Goal: Transaction & Acquisition: Purchase product/service

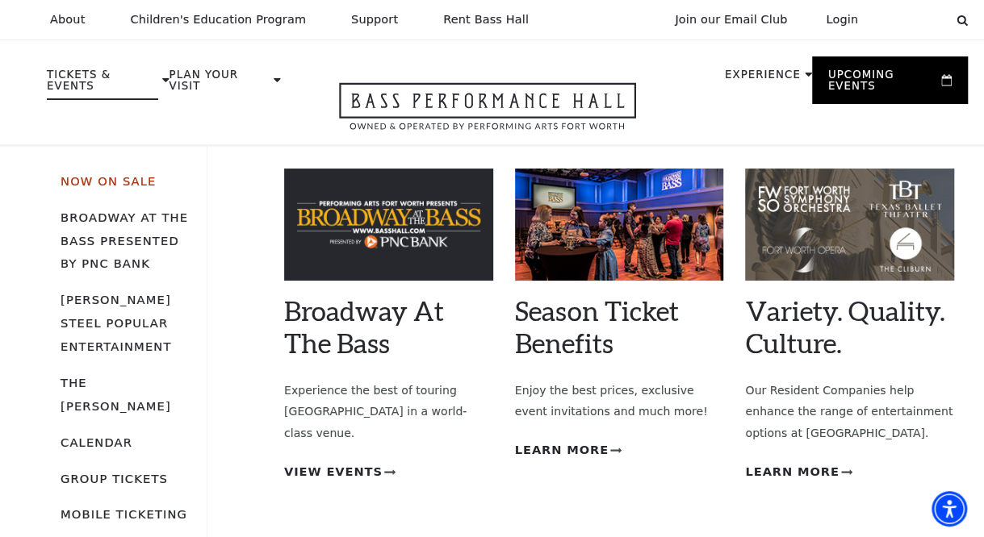
click at [98, 174] on link "Now On Sale" at bounding box center [108, 181] width 95 height 14
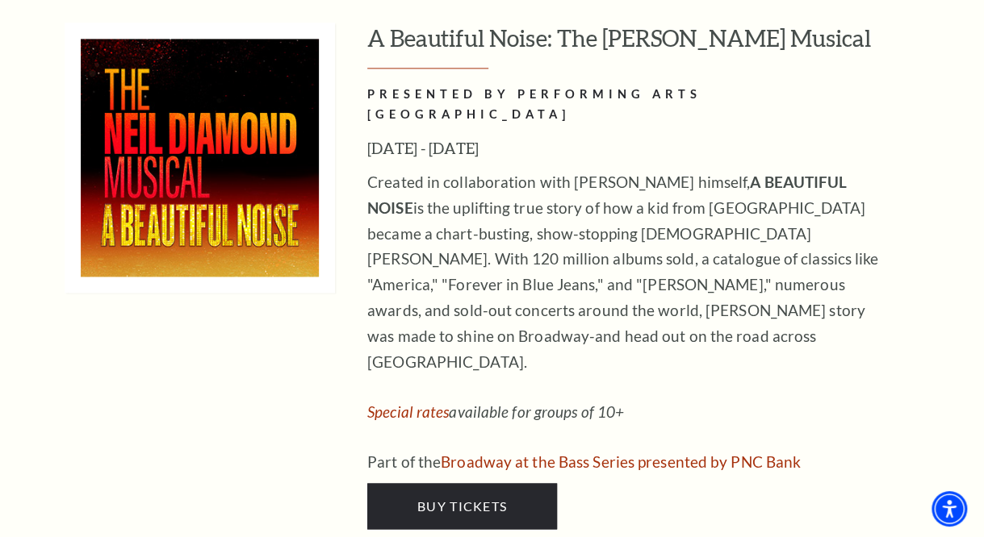
scroll to position [3934, 0]
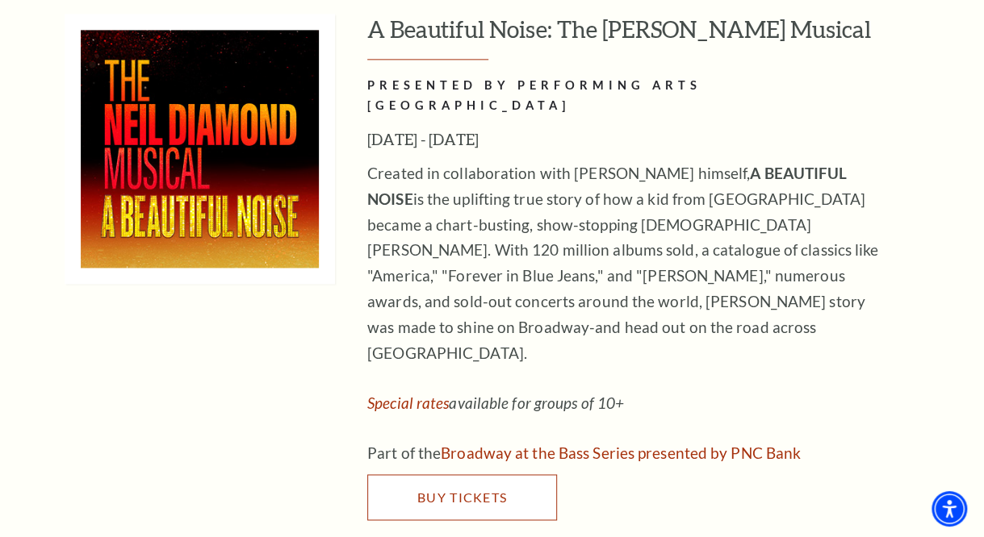
click at [468, 489] on span "Buy Tickets" at bounding box center [462, 496] width 90 height 15
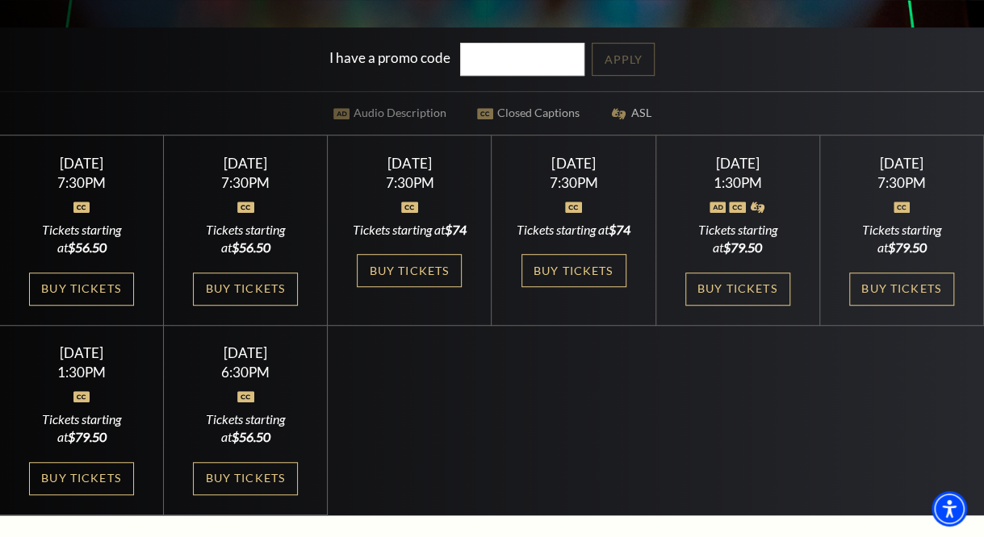
scroll to position [395, 0]
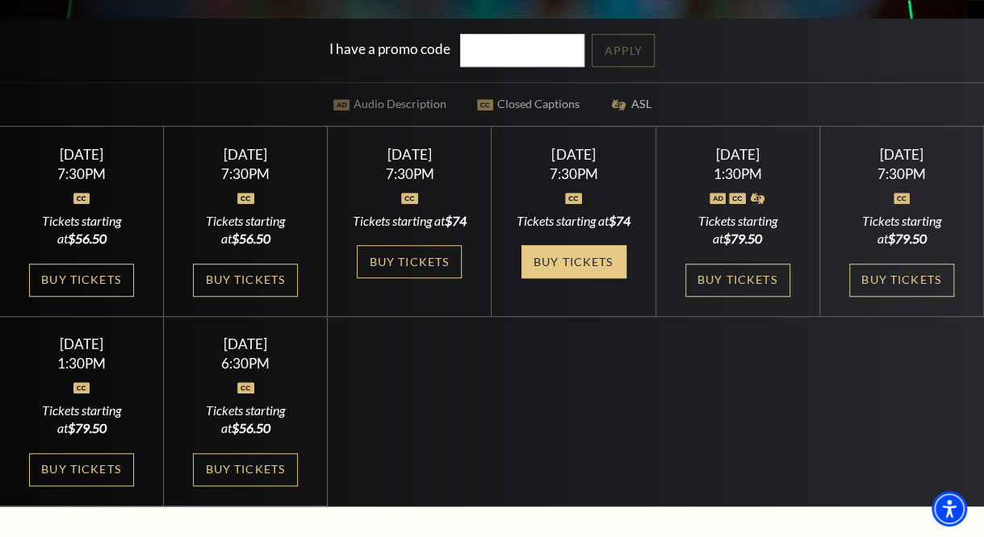
click at [555, 273] on link "Buy Tickets" at bounding box center [573, 261] width 105 height 33
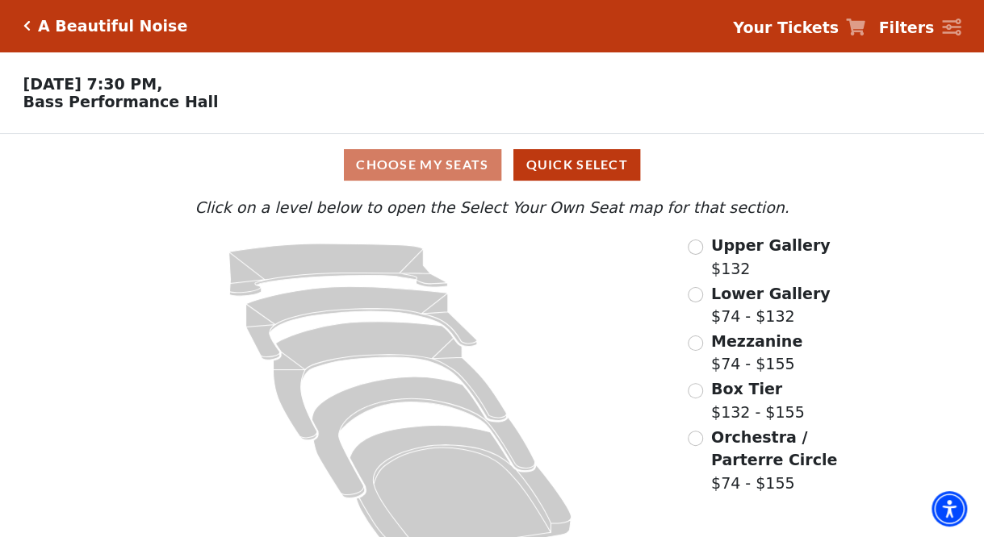
scroll to position [36, 0]
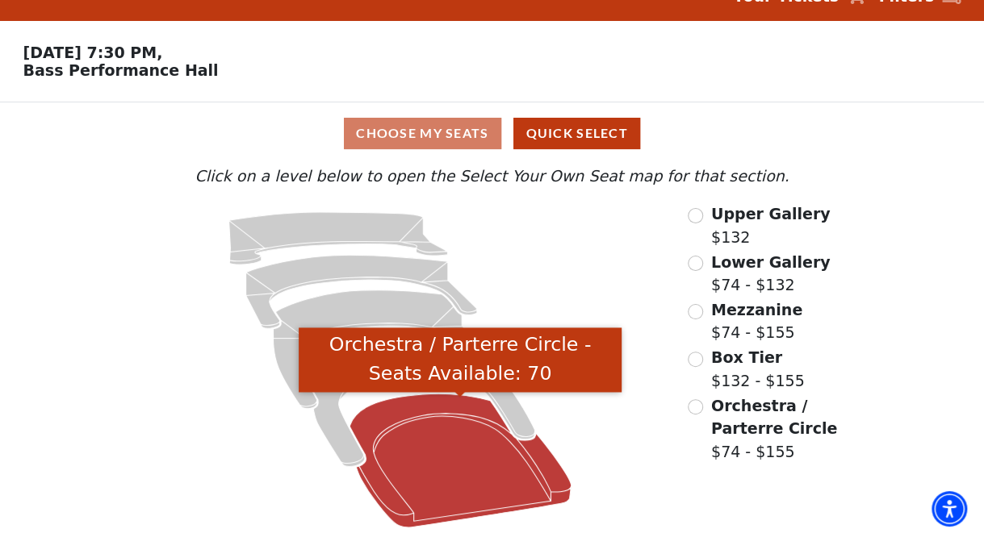
click at [439, 453] on icon "Orchestra / Parterre Circle - Seats Available: 70" at bounding box center [460, 462] width 222 height 134
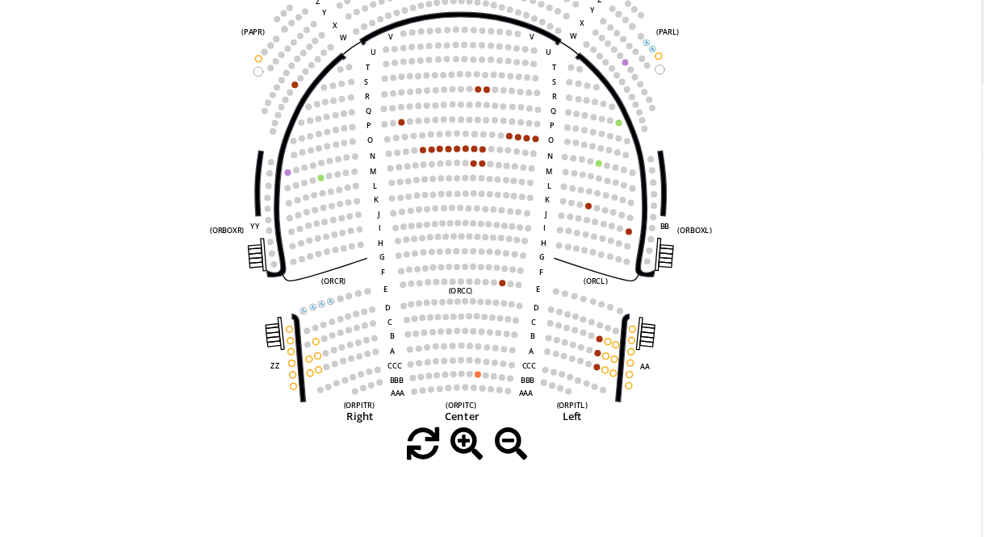
scroll to position [87, 0]
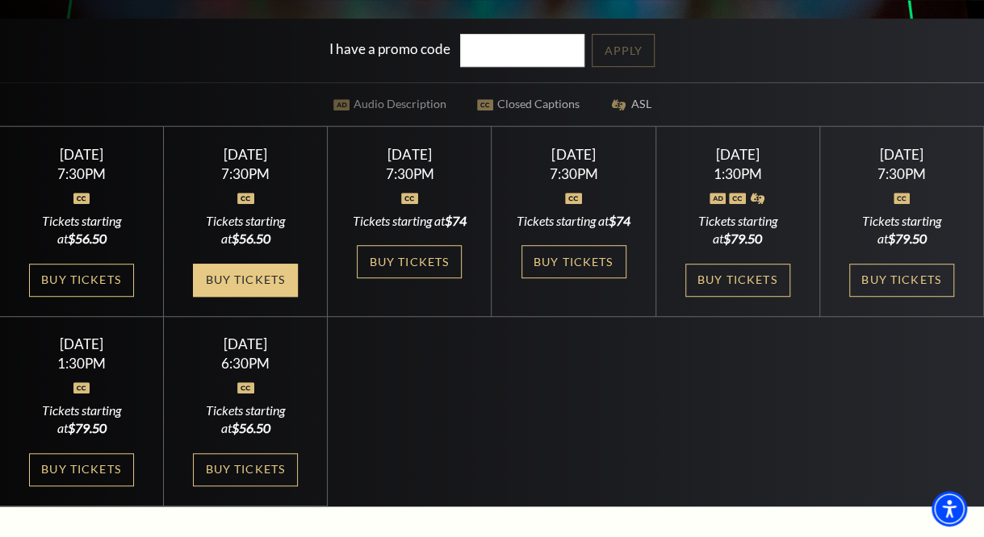
click at [258, 295] on link "Buy Tickets" at bounding box center [245, 280] width 105 height 33
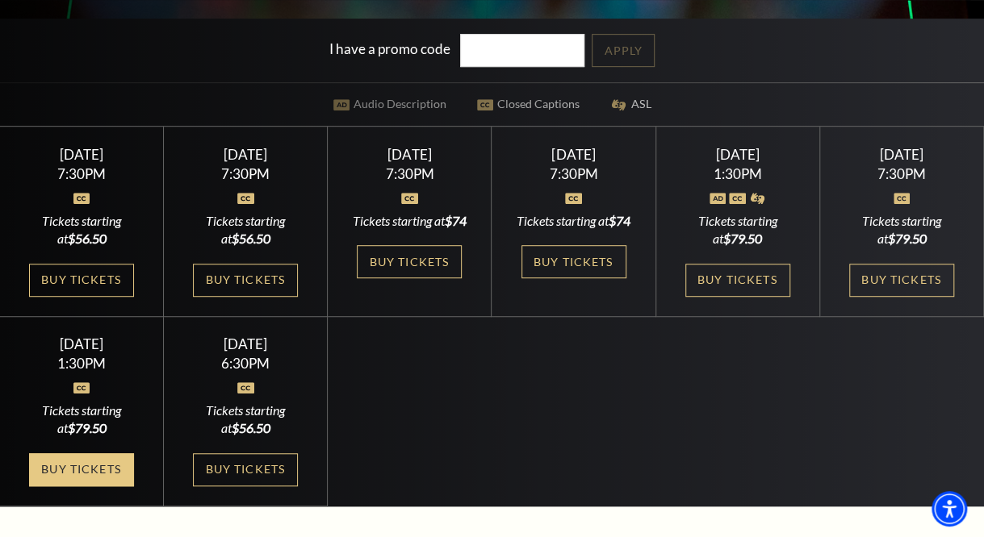
click at [71, 480] on link "Buy Tickets" at bounding box center [81, 469] width 105 height 33
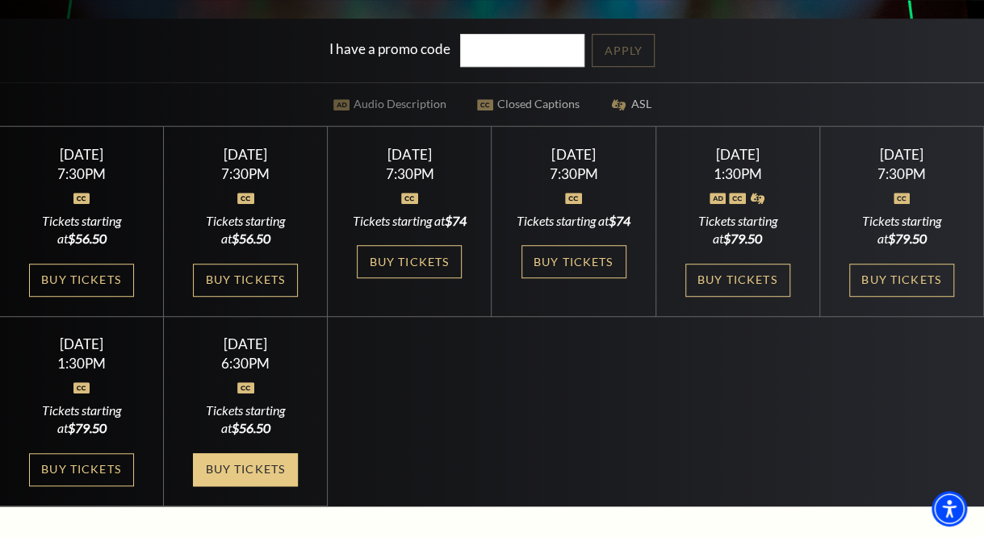
click at [239, 480] on link "Buy Tickets" at bounding box center [245, 469] width 105 height 33
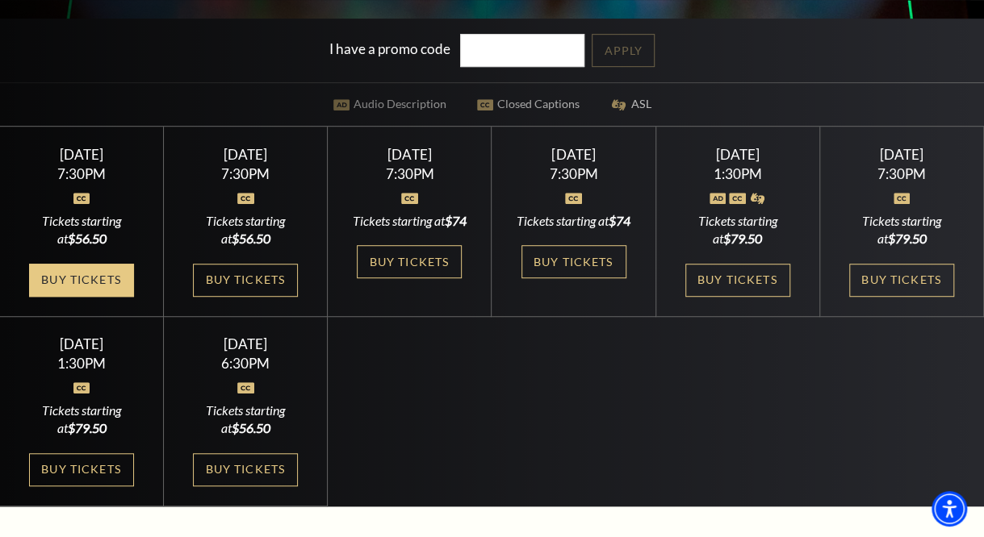
click at [92, 277] on link "Buy Tickets" at bounding box center [81, 280] width 105 height 33
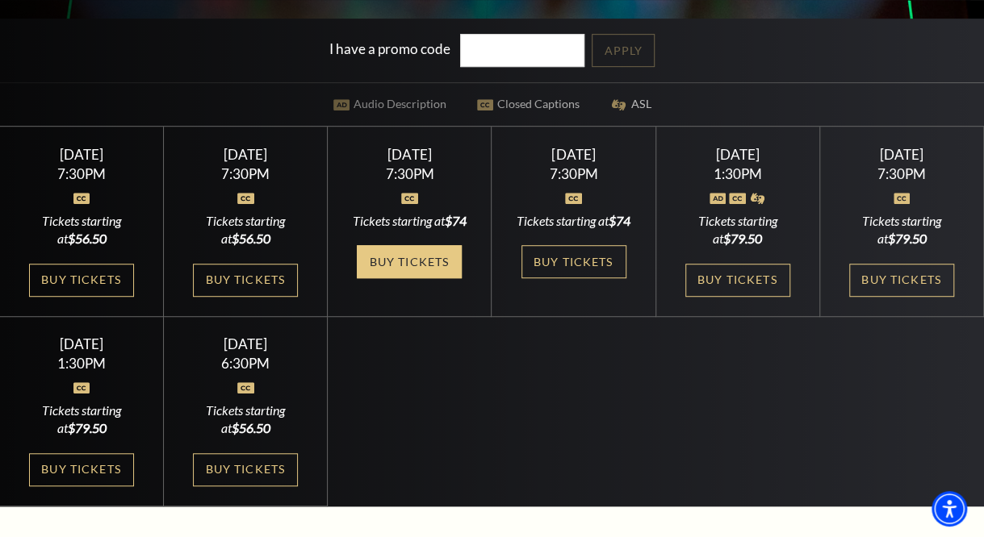
click at [418, 269] on link "Buy Tickets" at bounding box center [409, 261] width 105 height 33
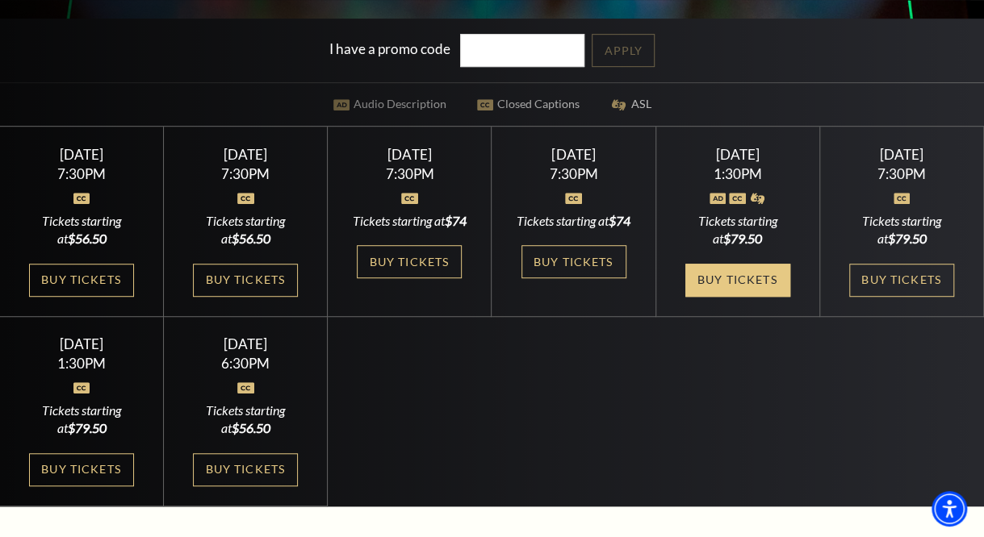
click at [725, 290] on link "Buy Tickets" at bounding box center [737, 280] width 105 height 33
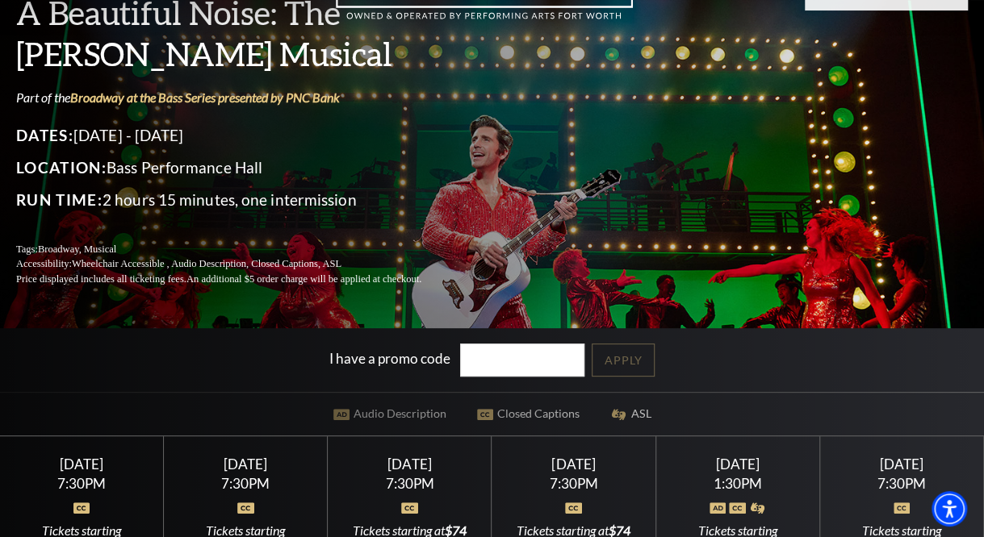
scroll to position [65, 0]
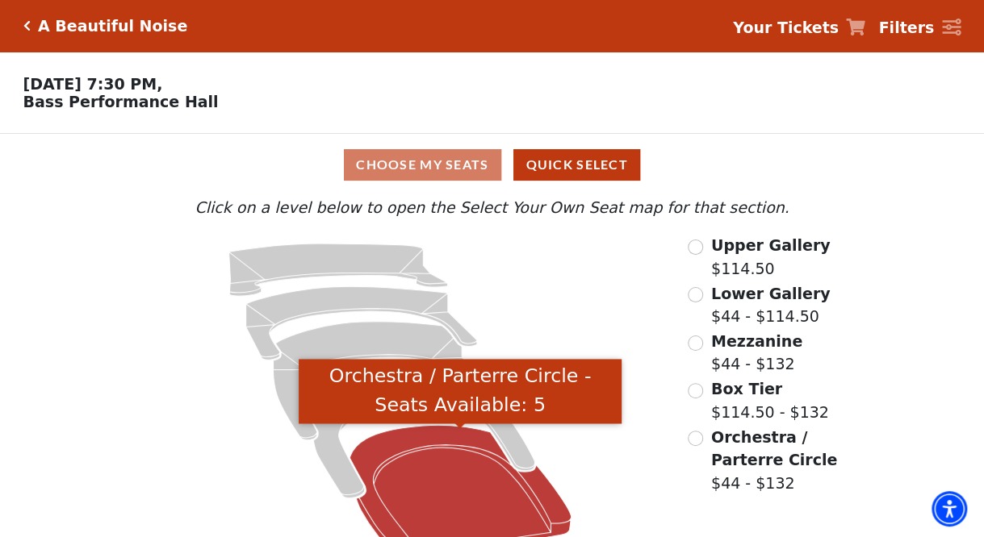
scroll to position [36, 0]
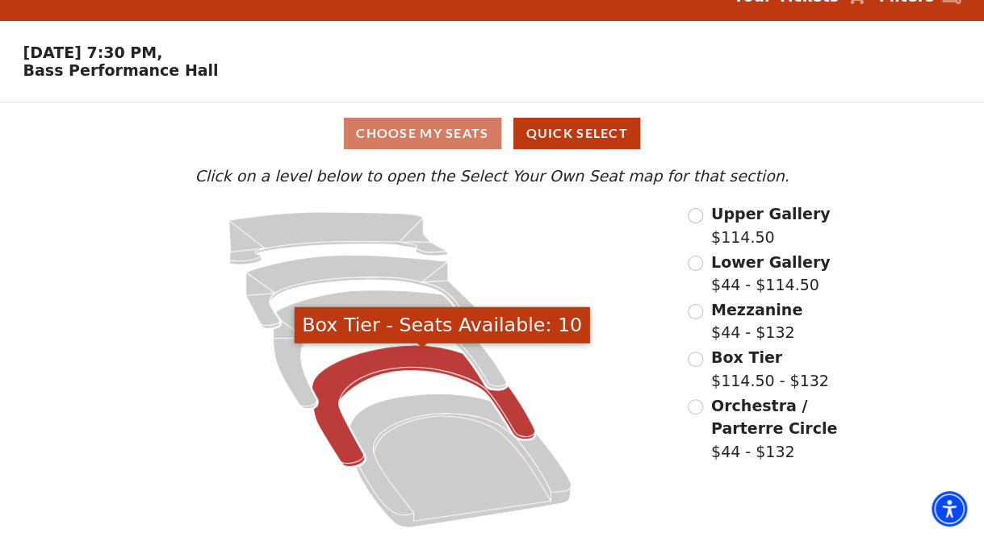
click at [384, 361] on icon "Box Tier - Seats Available: 10" at bounding box center [422, 406] width 223 height 122
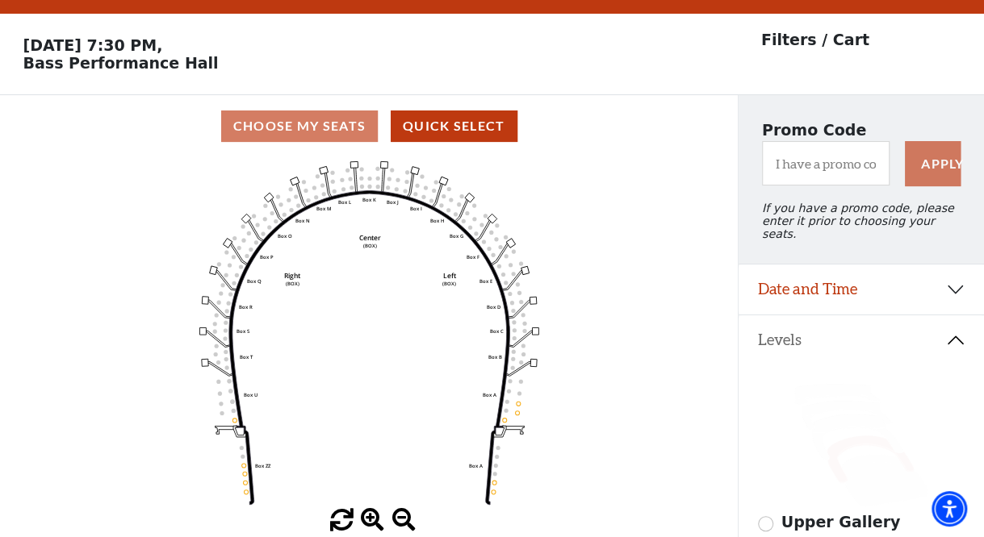
scroll to position [74, 0]
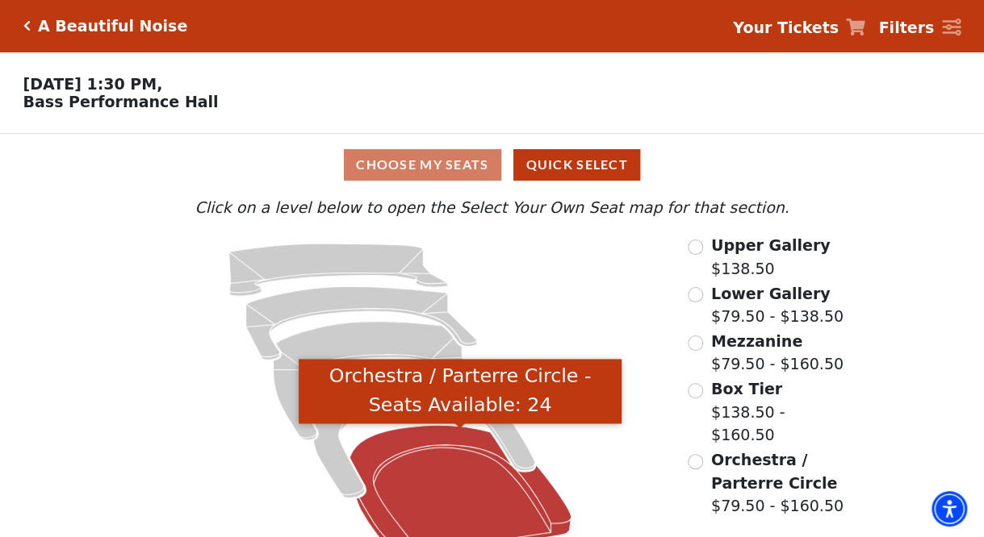
click at [445, 490] on icon "Orchestra / Parterre Circle - Seats Available: 24" at bounding box center [460, 493] width 222 height 134
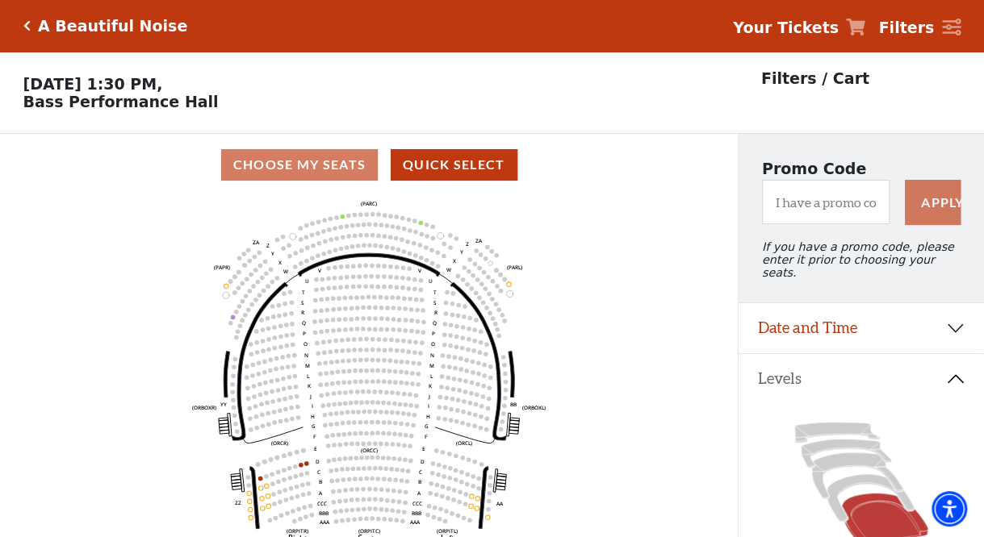
scroll to position [164, 0]
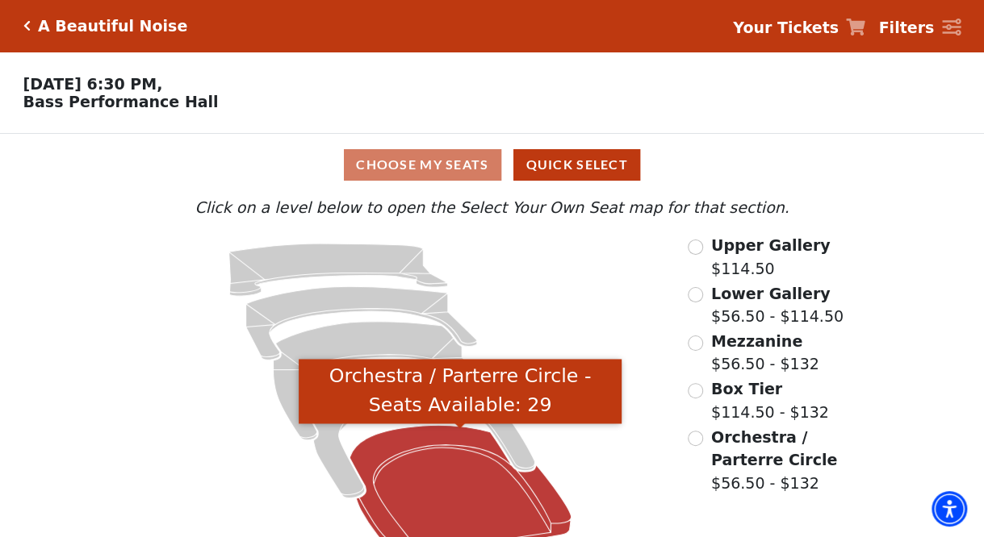
click at [443, 502] on icon "Orchestra / Parterre Circle - Seats Available: 29" at bounding box center [460, 493] width 222 height 134
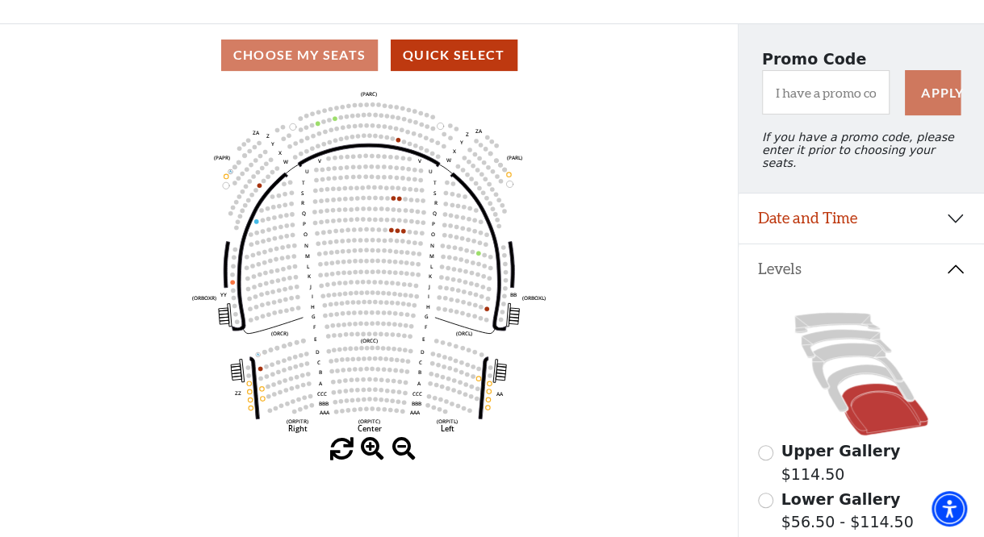
scroll to position [106, 0]
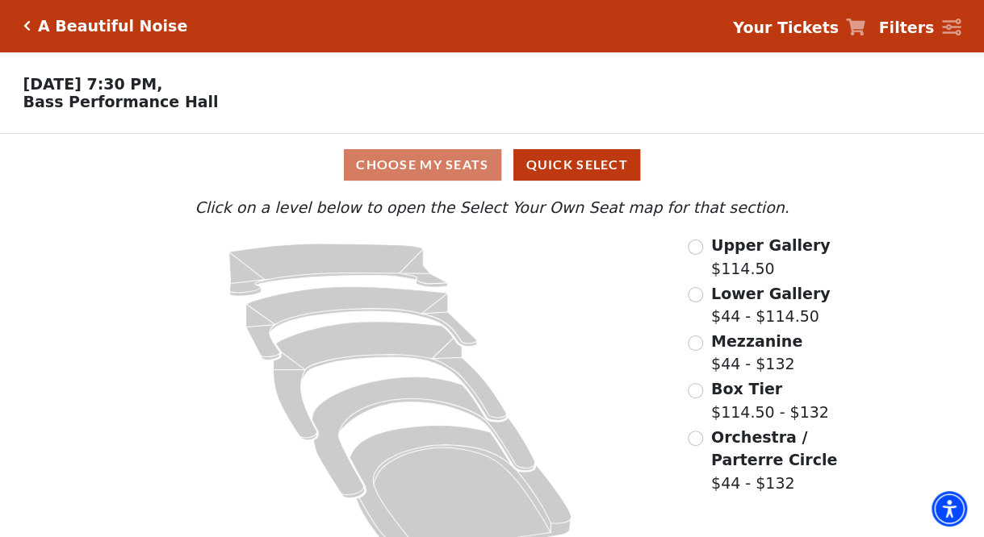
scroll to position [36, 0]
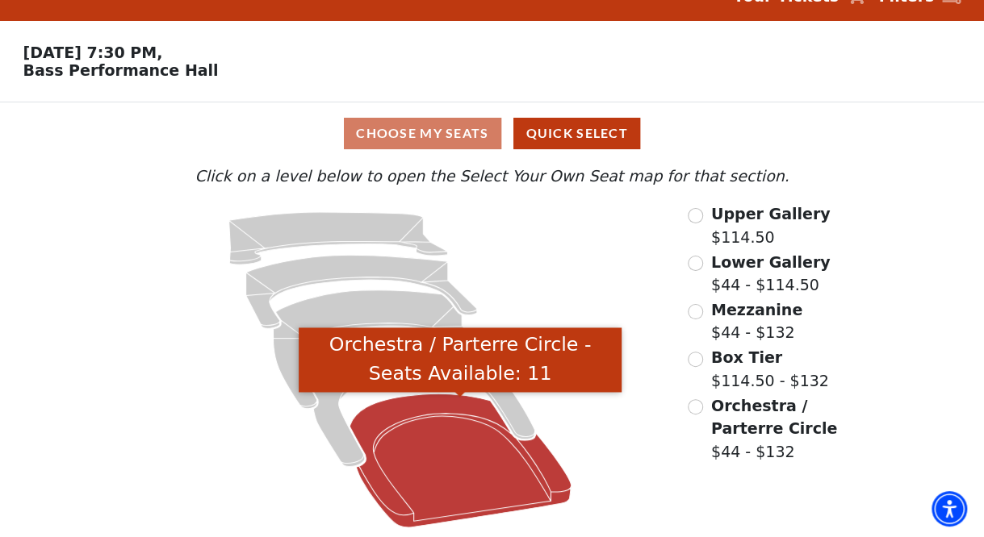
click at [432, 456] on icon "Orchestra / Parterre Circle - Seats Available: 11" at bounding box center [460, 462] width 222 height 134
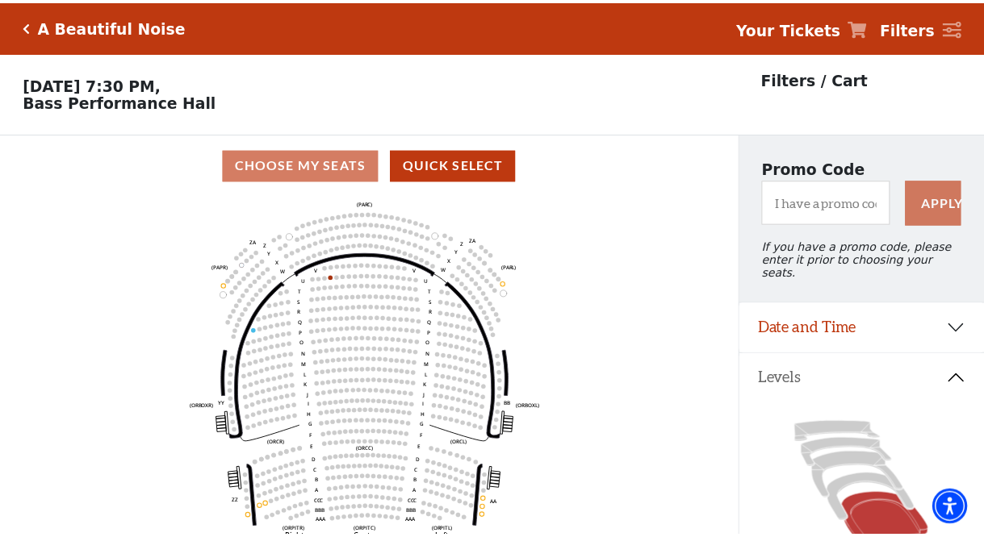
scroll to position [74, 0]
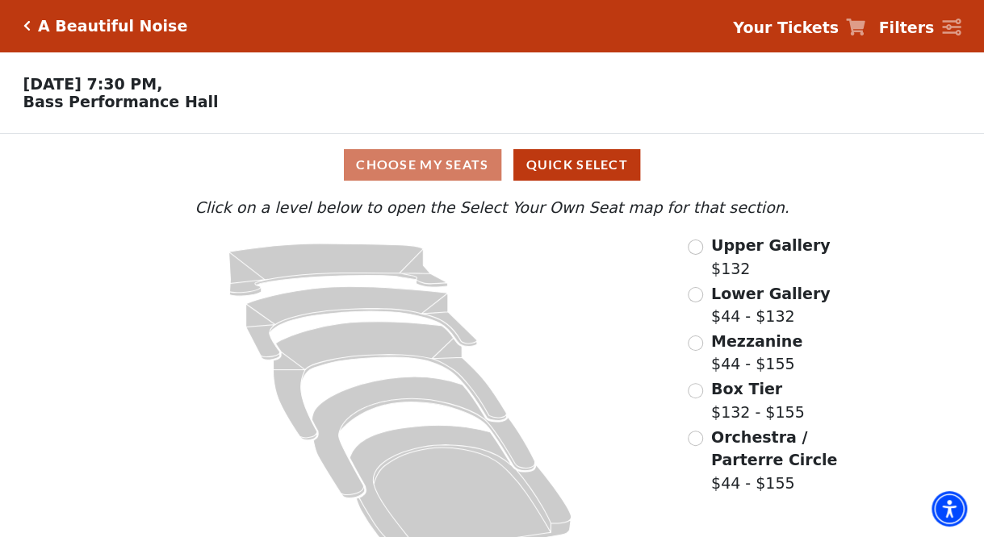
scroll to position [36, 0]
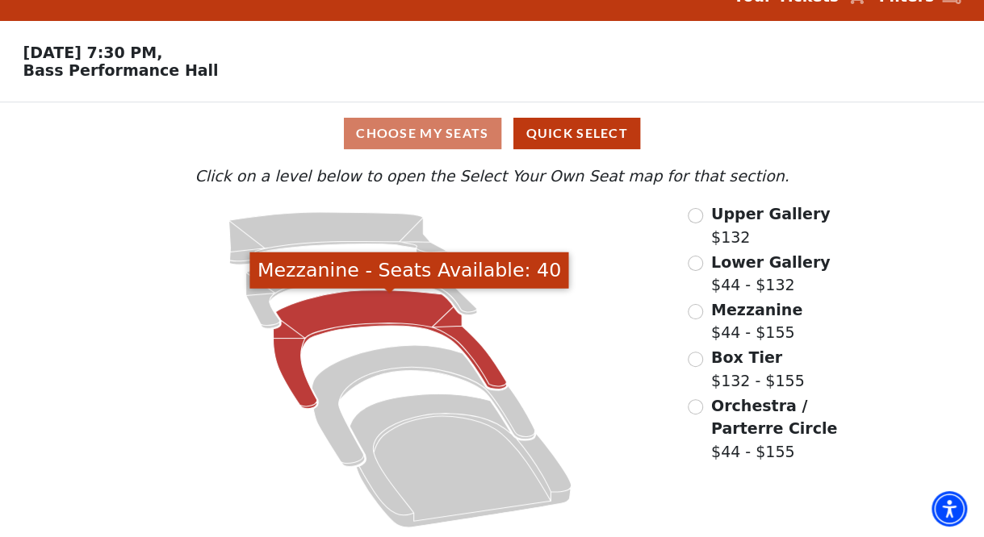
click at [336, 312] on icon "Mezzanine - Seats Available: 40" at bounding box center [389, 349] width 233 height 119
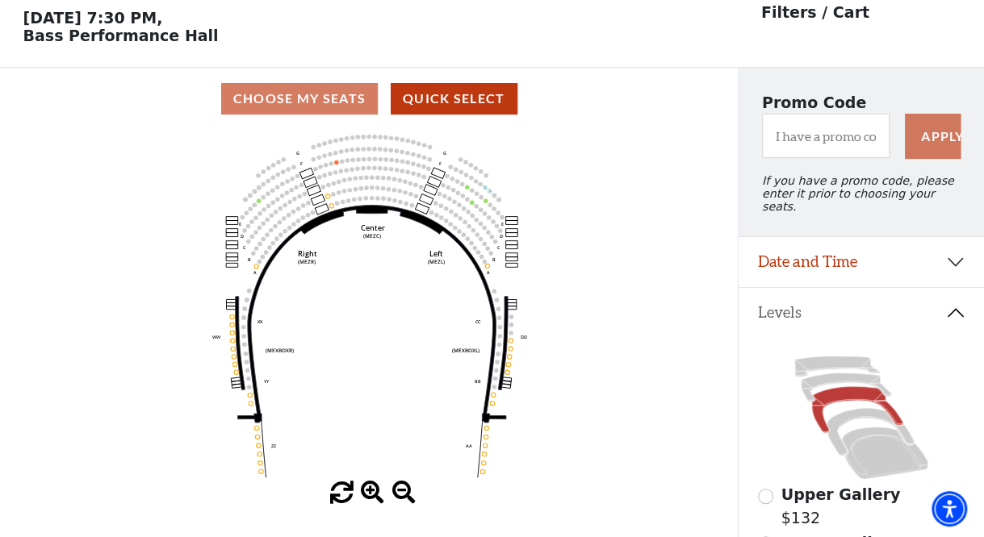
scroll to position [74, 0]
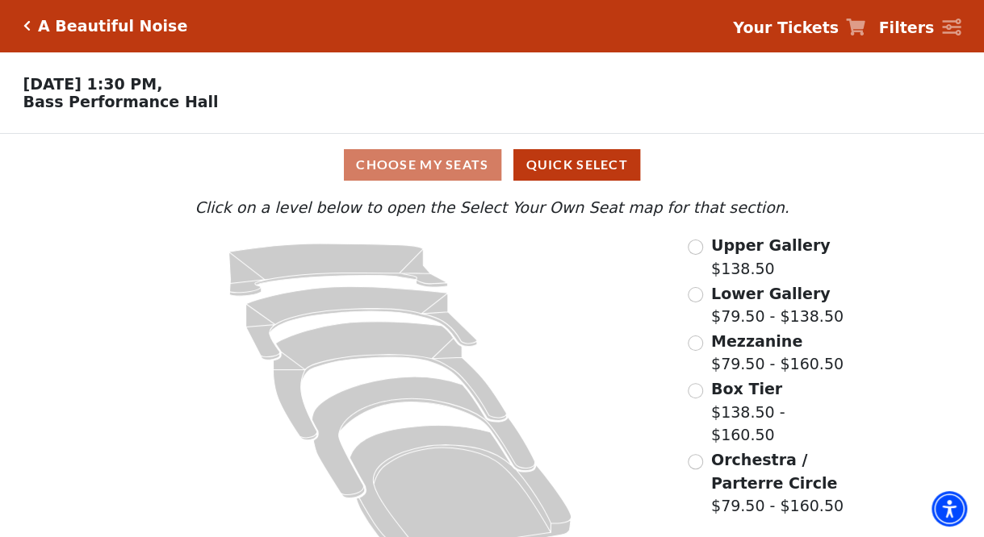
scroll to position [36, 0]
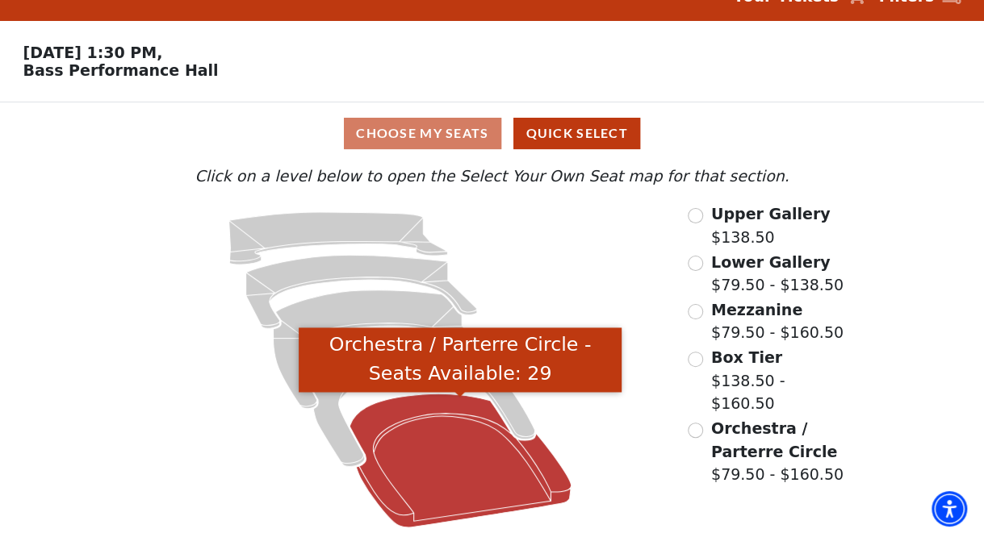
click at [454, 443] on icon "Orchestra / Parterre Circle - Seats Available: 29" at bounding box center [460, 462] width 222 height 134
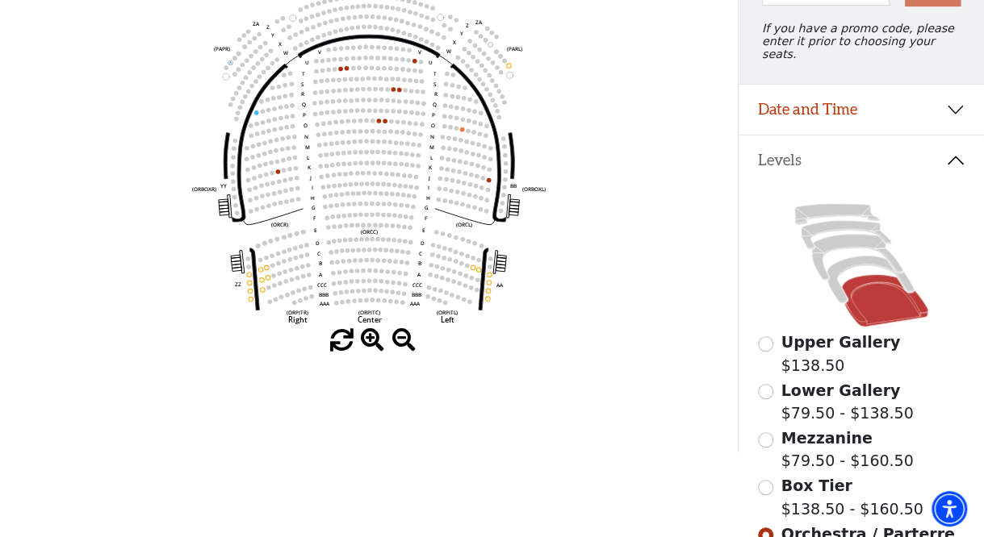
scroll to position [219, 0]
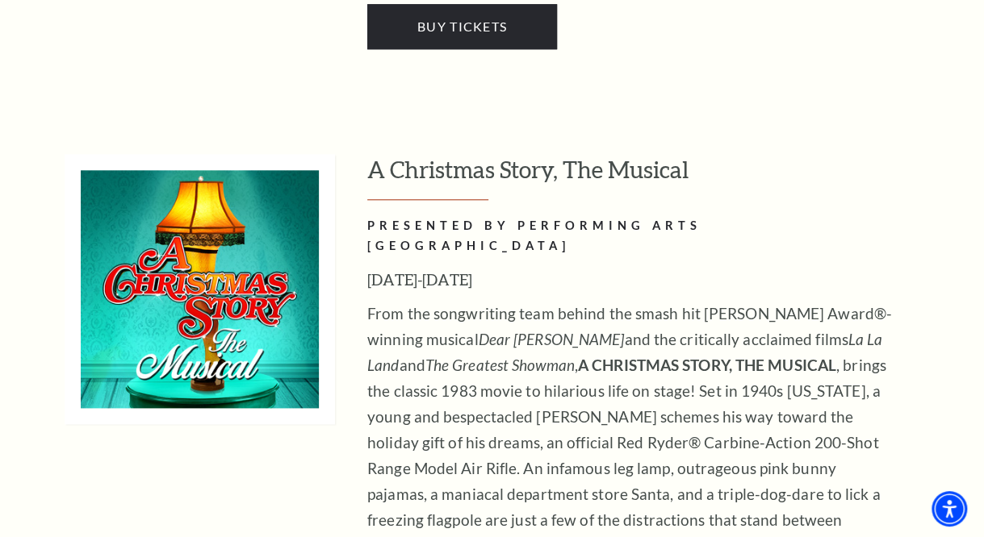
scroll to position [6619, 0]
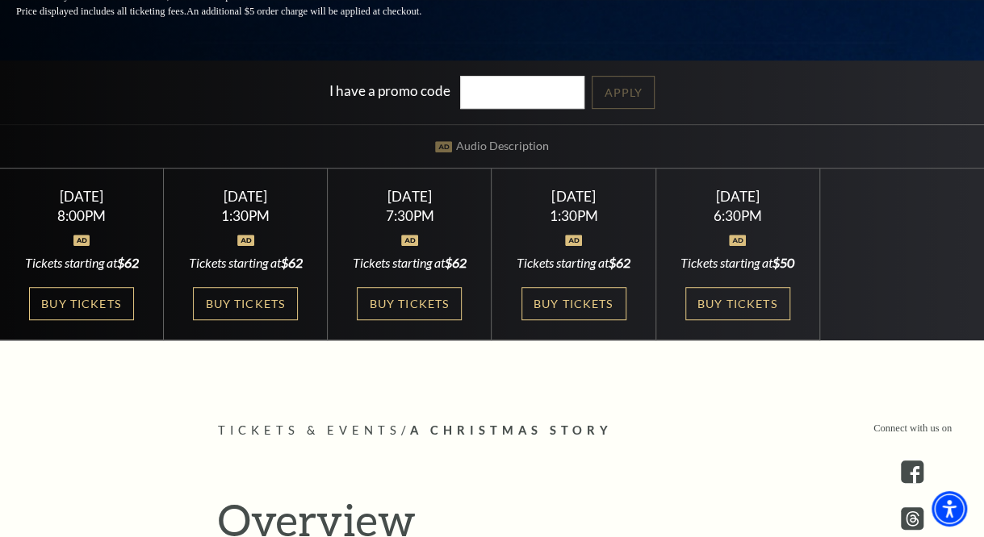
scroll to position [353, 0]
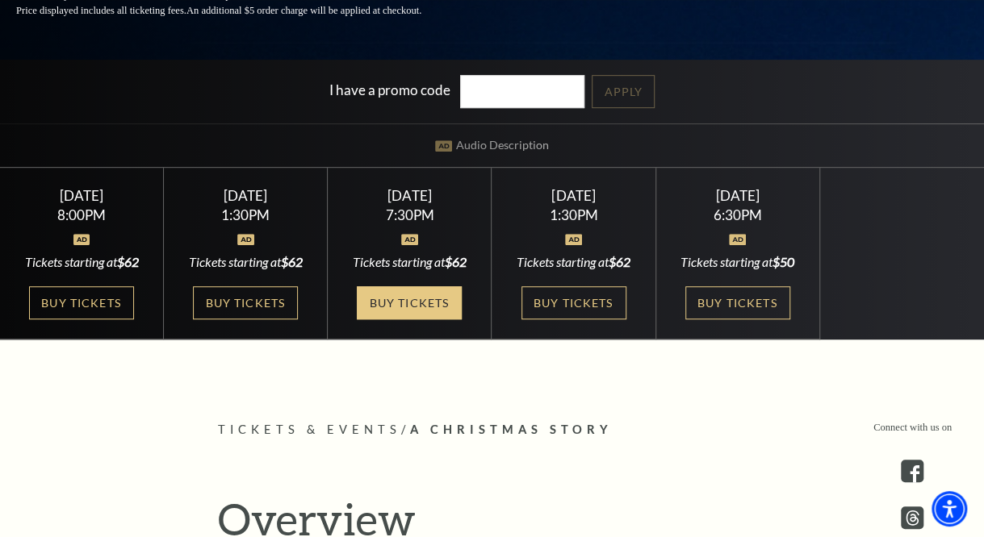
click at [391, 306] on link "Buy Tickets" at bounding box center [409, 302] width 105 height 33
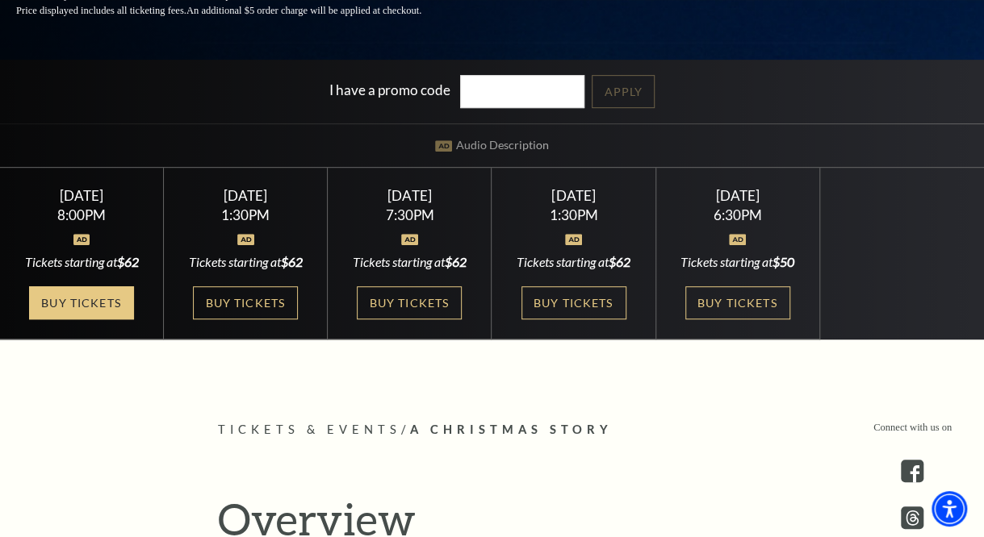
click at [92, 303] on link "Buy Tickets" at bounding box center [81, 302] width 105 height 33
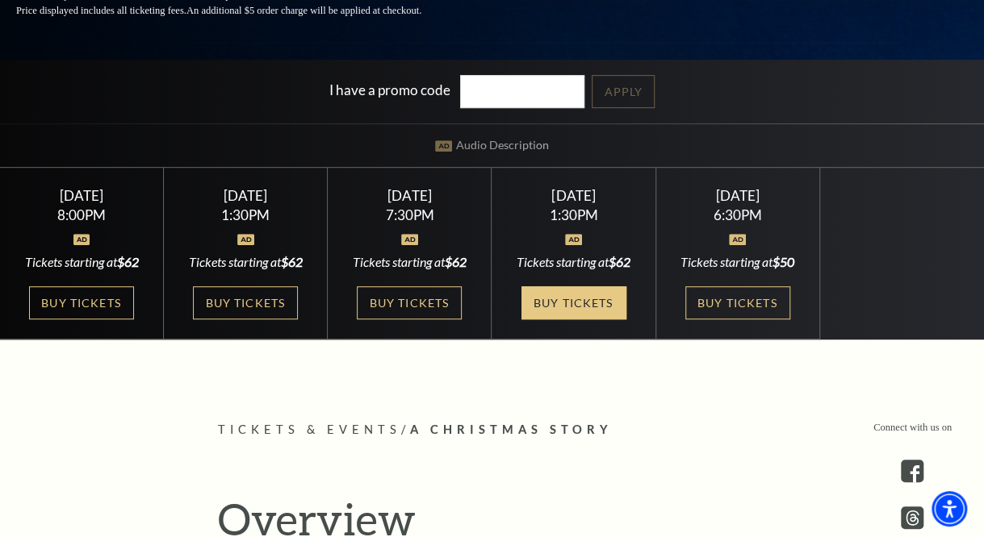
click at [599, 306] on link "Buy Tickets" at bounding box center [573, 302] width 105 height 33
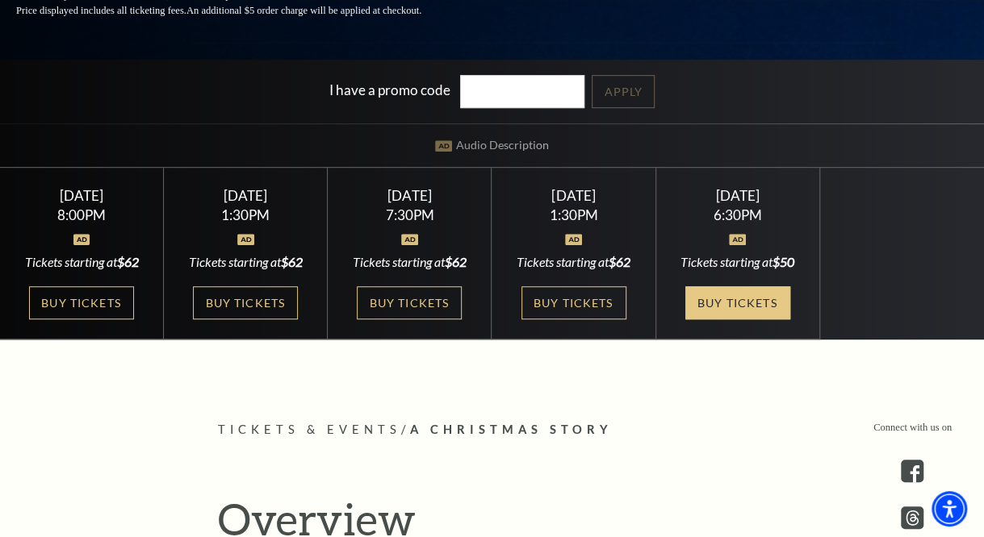
click at [717, 299] on link "Buy Tickets" at bounding box center [737, 302] width 105 height 33
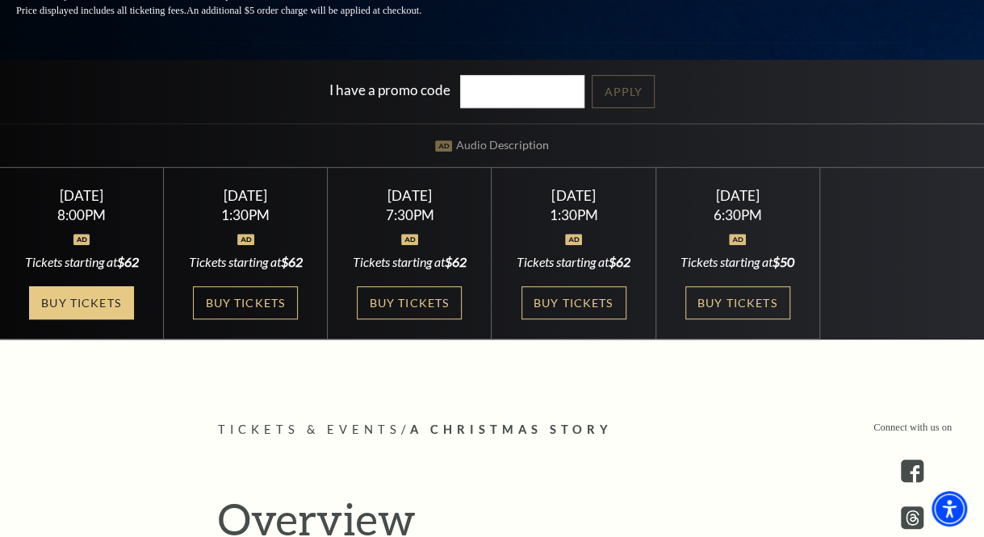
click at [92, 298] on link "Buy Tickets" at bounding box center [81, 302] width 105 height 33
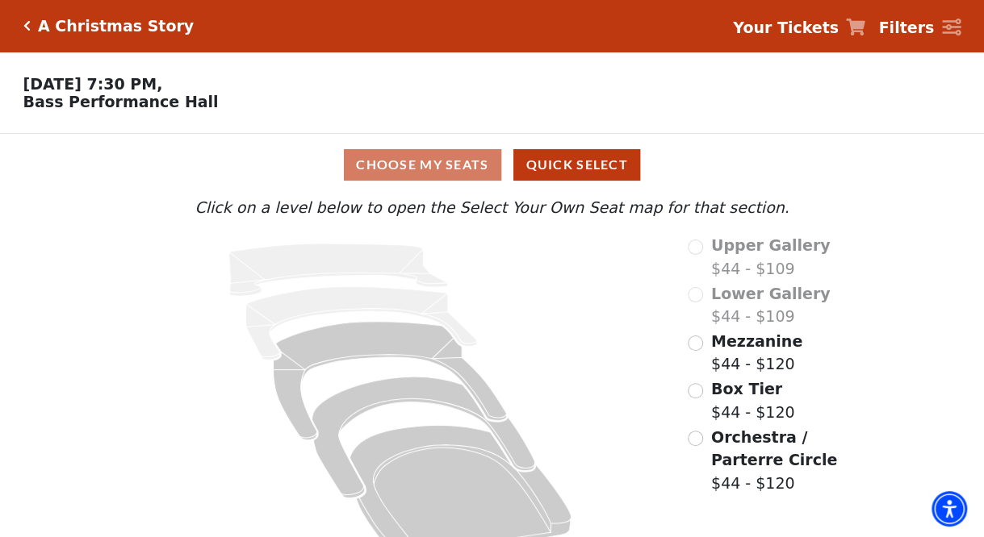
scroll to position [36, 0]
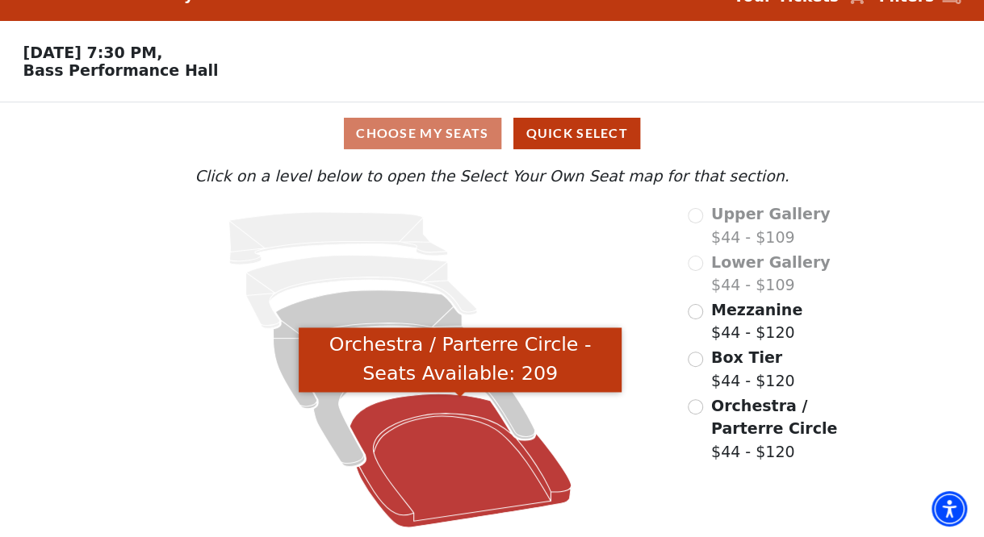
click at [424, 438] on icon "Orchestra / Parterre Circle - Seats Available: 209" at bounding box center [460, 462] width 222 height 134
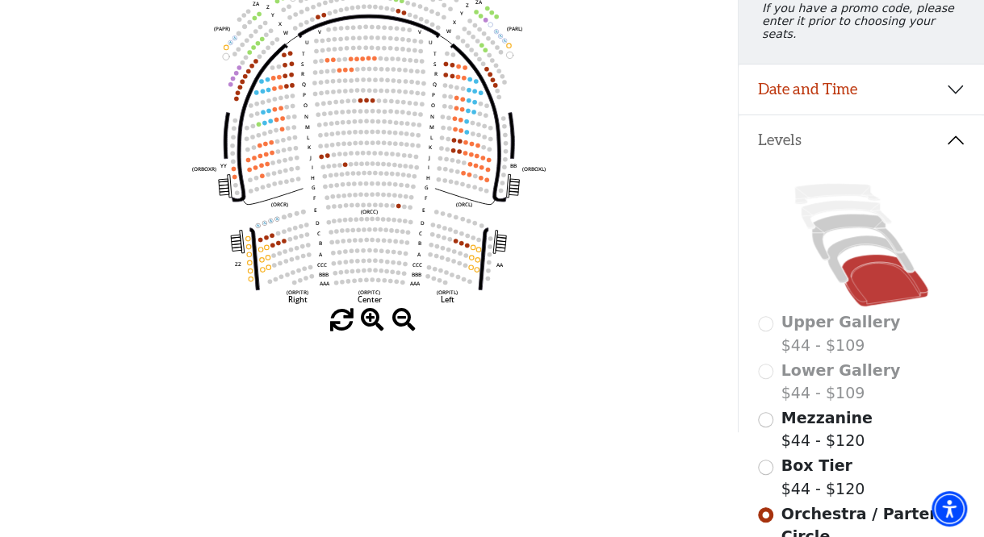
scroll to position [251, 0]
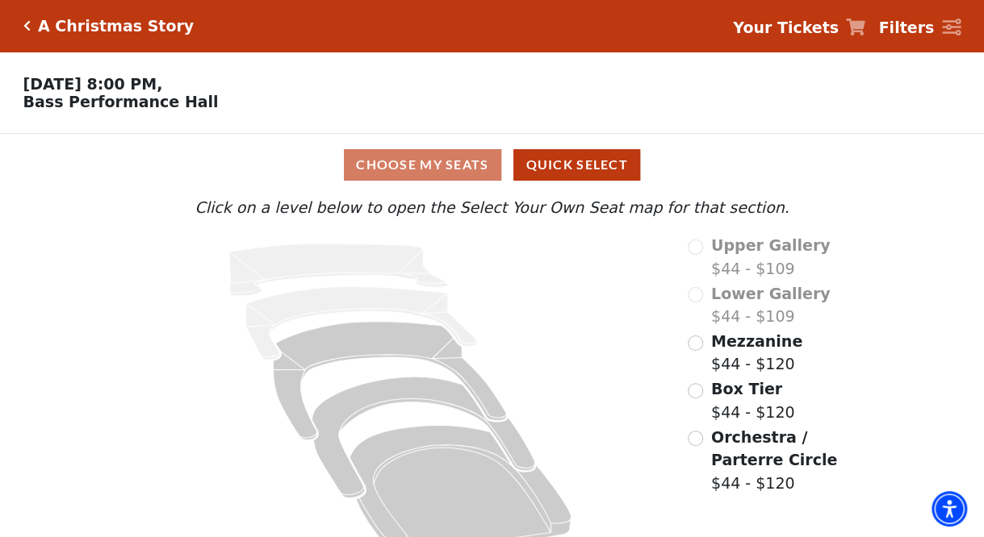
scroll to position [36, 0]
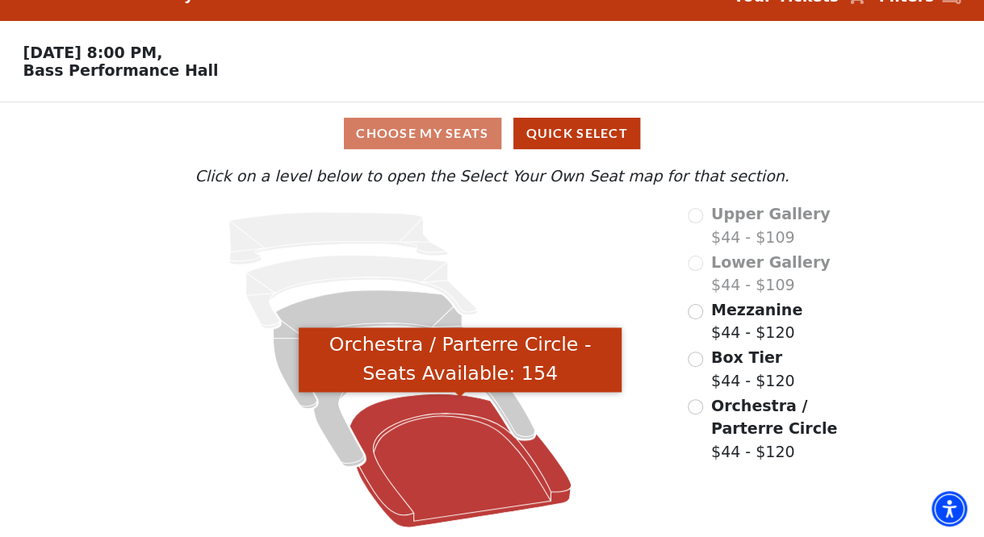
click at [423, 456] on icon "Orchestra / Parterre Circle - Seats Available: 154" at bounding box center [460, 462] width 222 height 134
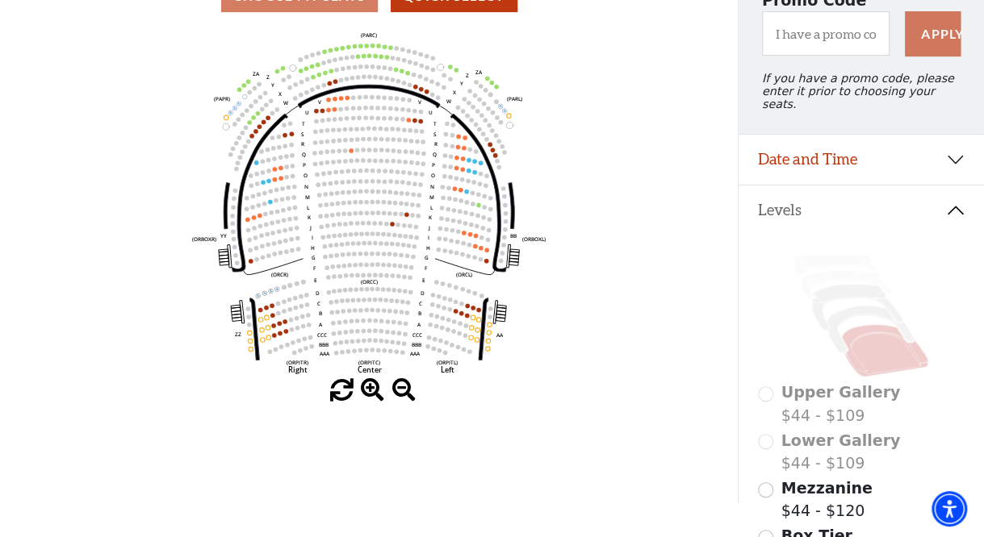
scroll to position [169, 0]
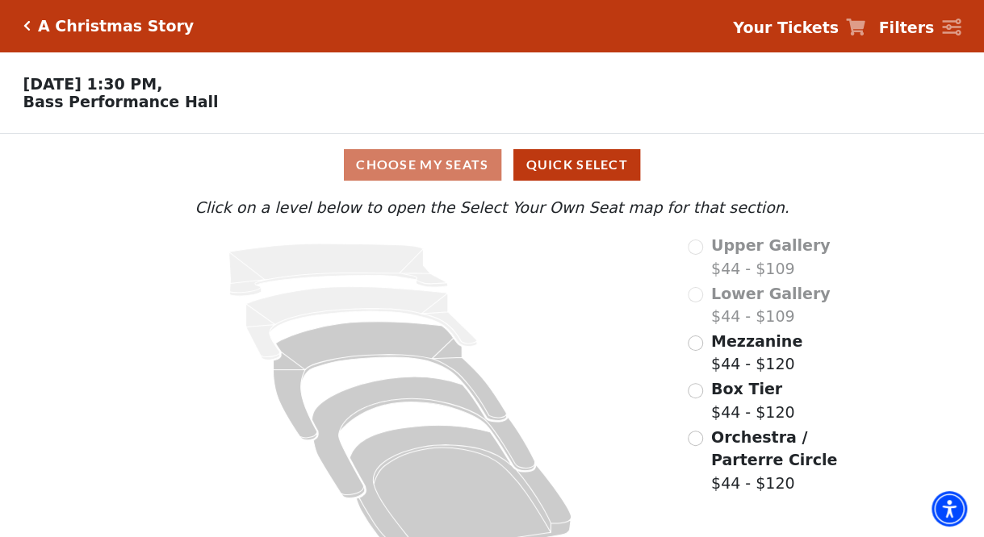
scroll to position [36, 0]
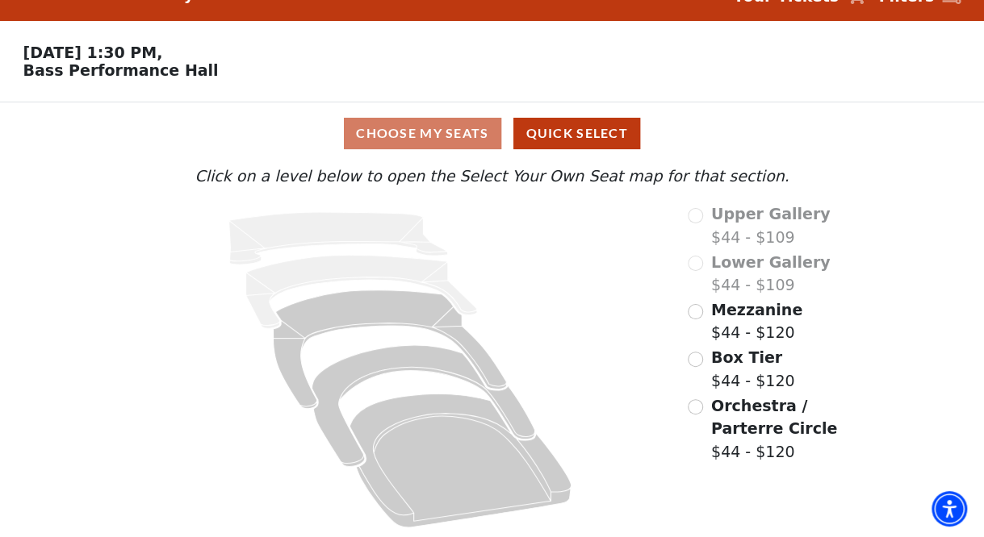
click at [671, 229] on div at bounding box center [400, 370] width 554 height 335
click at [772, 138] on div "Choose My Seats Quick Select" at bounding box center [492, 133] width 738 height 31
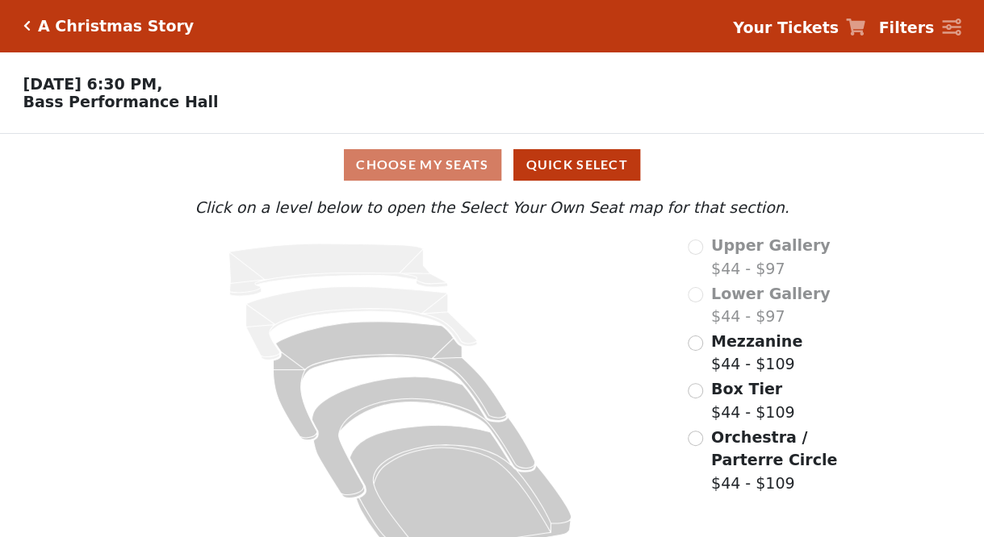
scroll to position [36, 0]
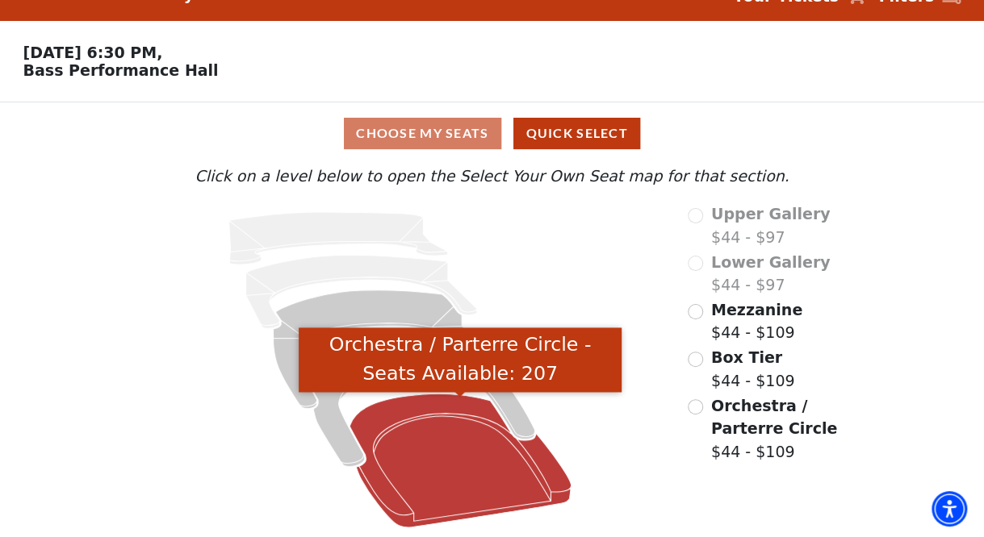
click at [446, 475] on icon "Orchestra / Parterre Circle - Seats Available: 207" at bounding box center [460, 462] width 222 height 134
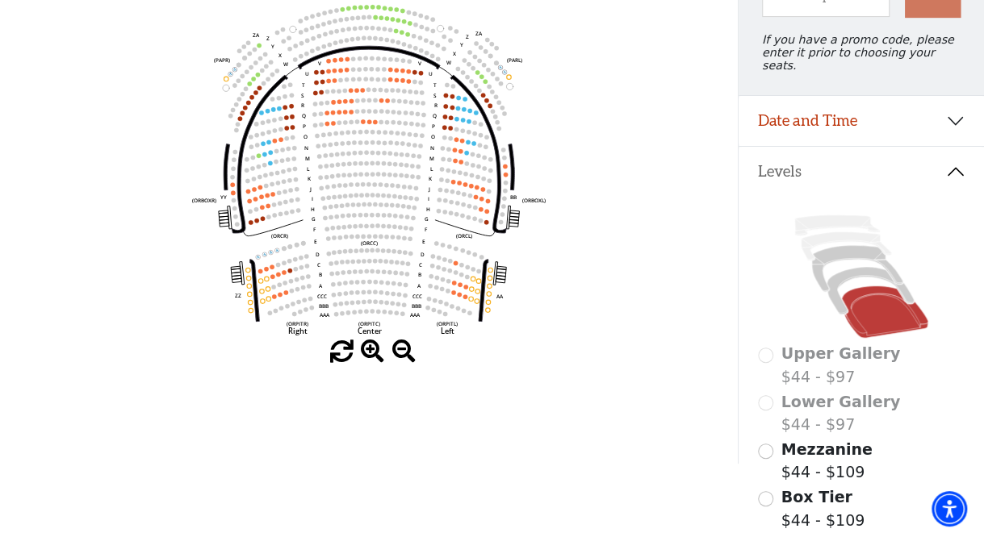
scroll to position [217, 0]
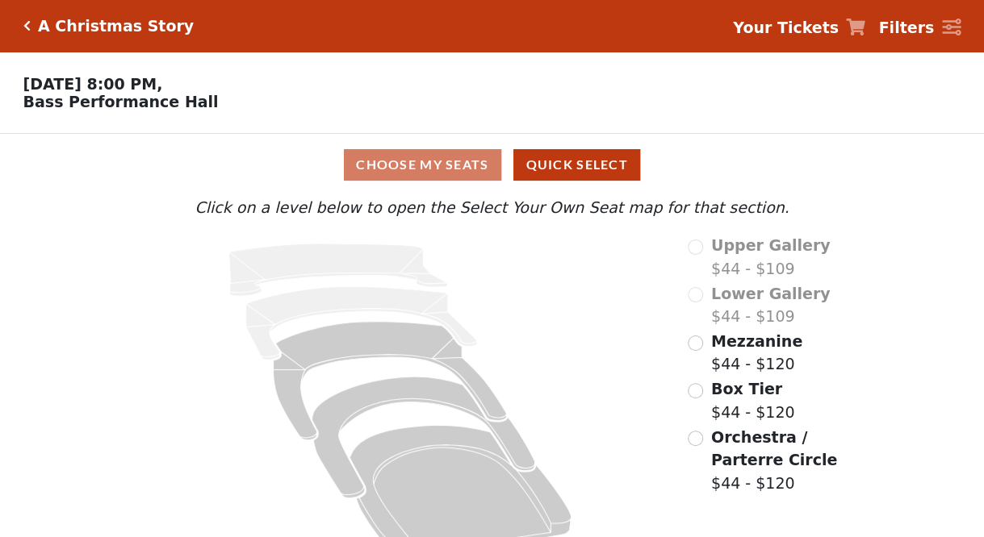
scroll to position [36, 0]
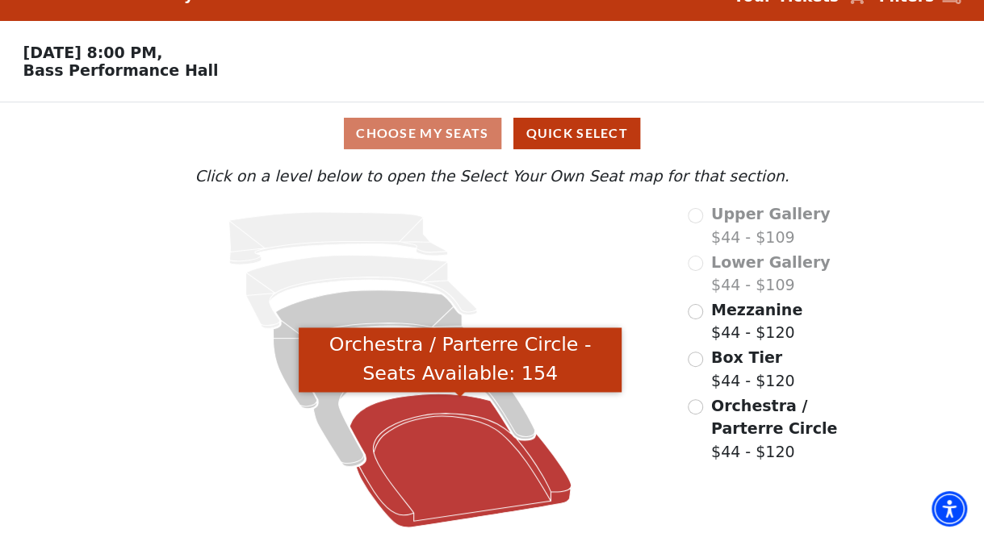
click at [395, 415] on icon "Orchestra / Parterre Circle - Seats Available: 154" at bounding box center [460, 462] width 222 height 134
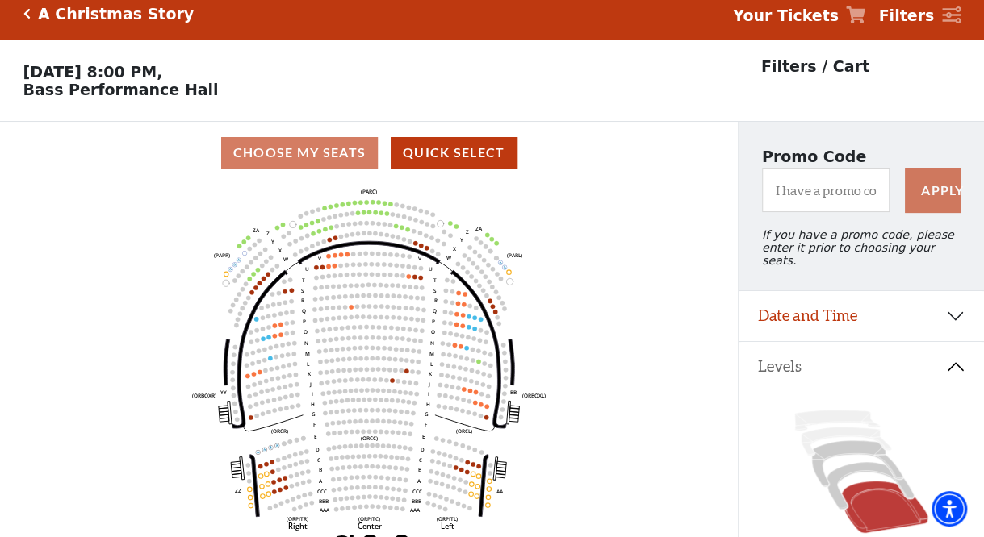
scroll to position [0, 0]
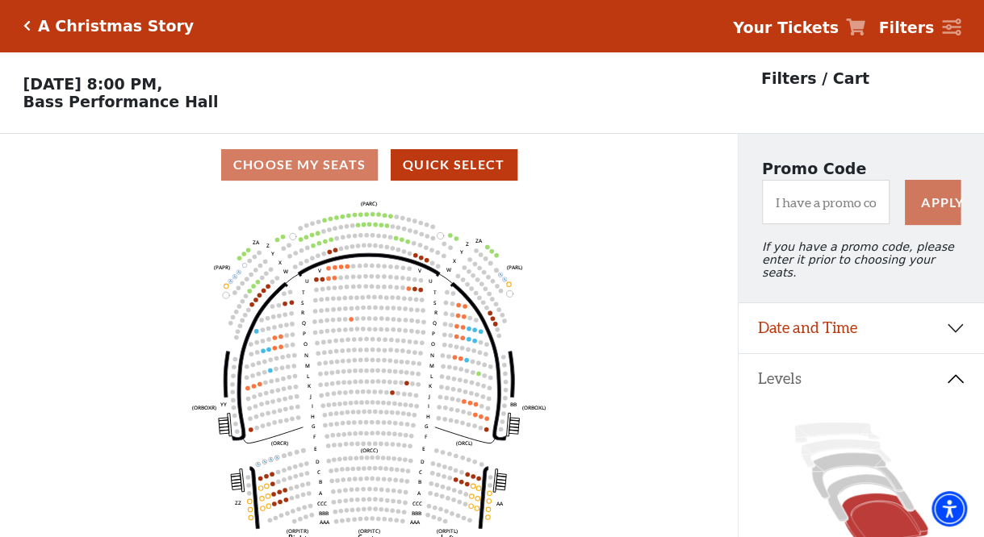
click at [306, 166] on div "Choose My Seats Quick Select" at bounding box center [369, 164] width 738 height 31
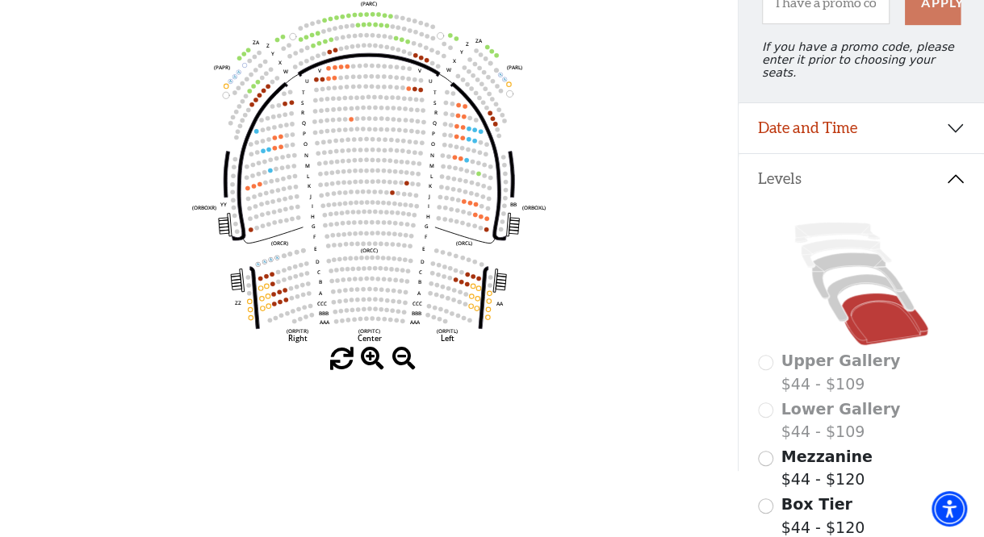
scroll to position [311, 0]
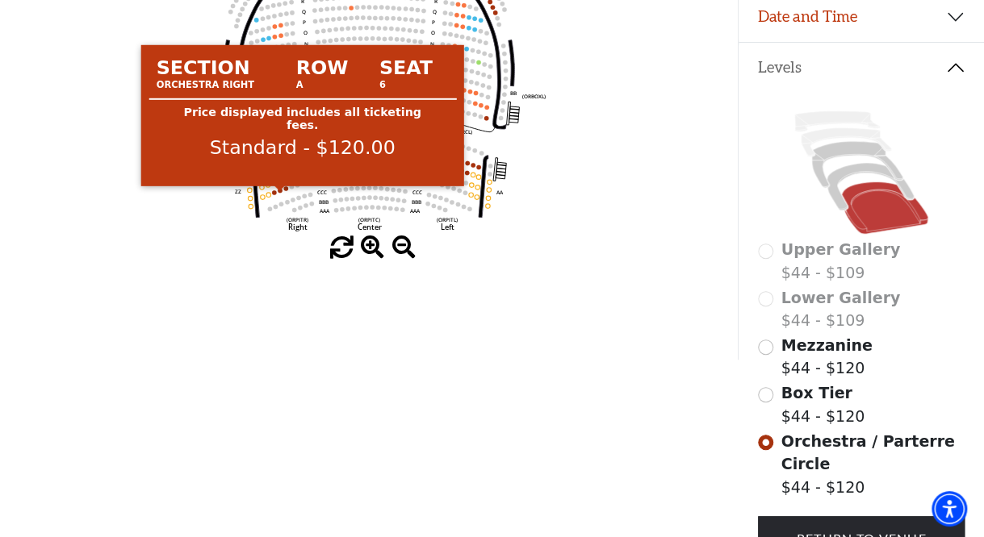
click at [279, 193] on circle at bounding box center [280, 190] width 5 height 5
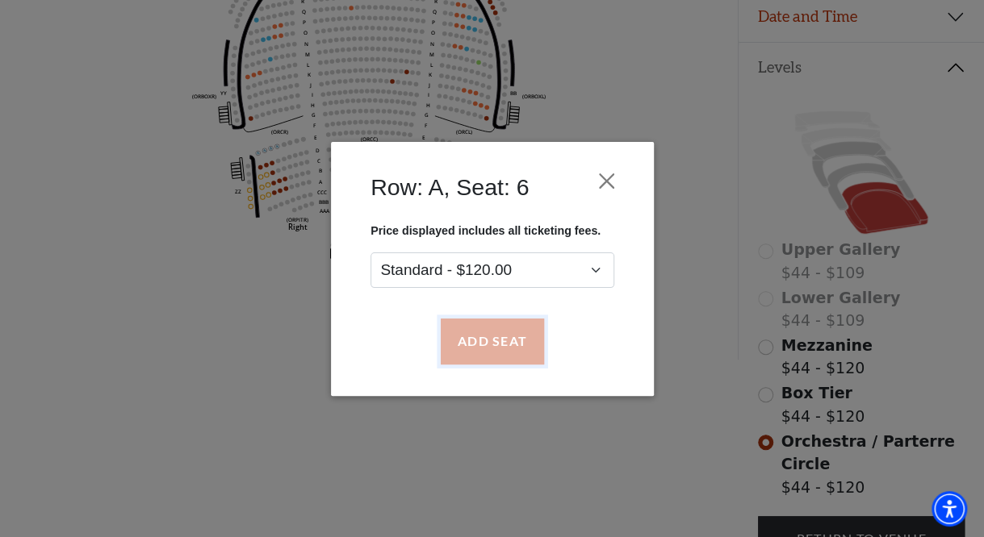
click at [468, 341] on button "Add Seat" at bounding box center [491, 341] width 103 height 45
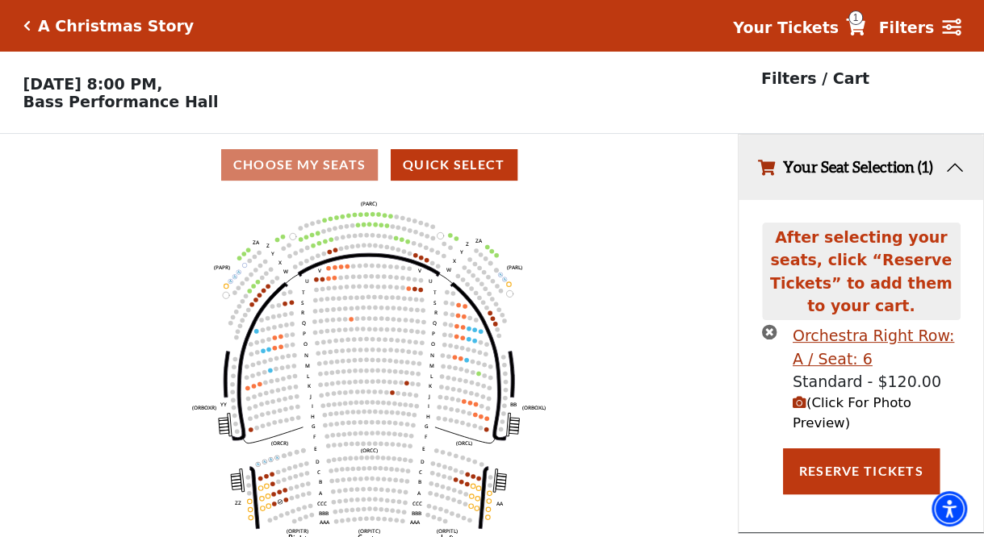
scroll to position [37, 0]
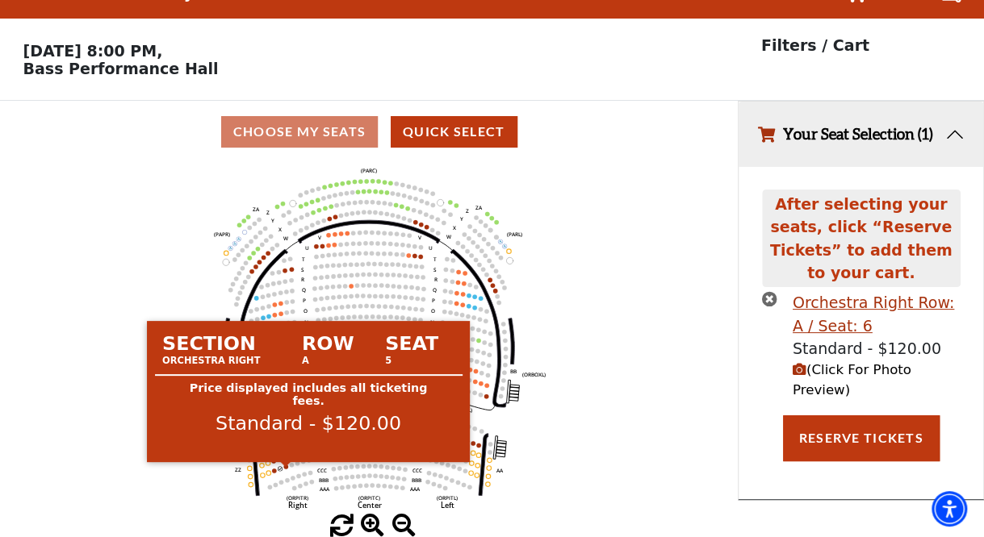
click at [286, 466] on circle at bounding box center [285, 467] width 5 height 5
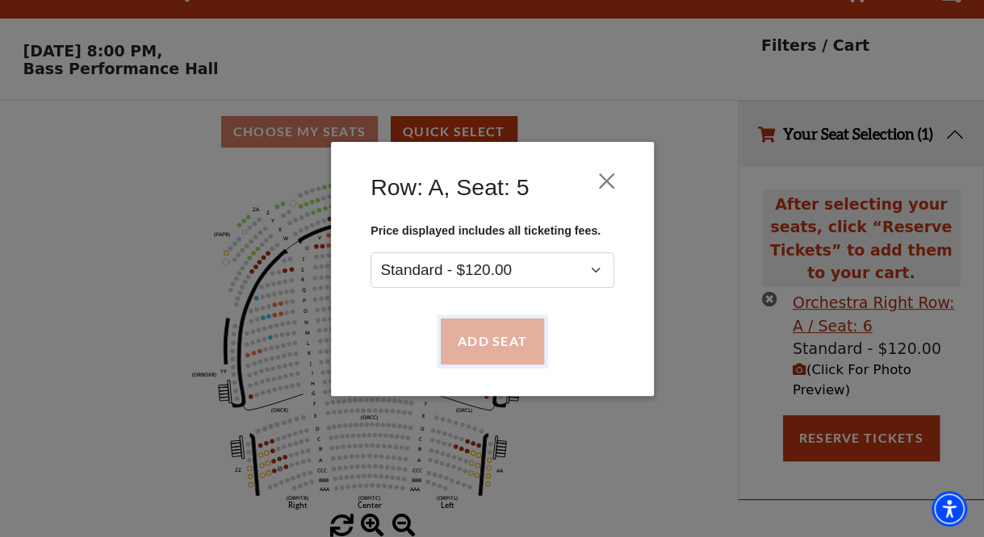
click at [472, 347] on button "Add Seat" at bounding box center [491, 341] width 103 height 45
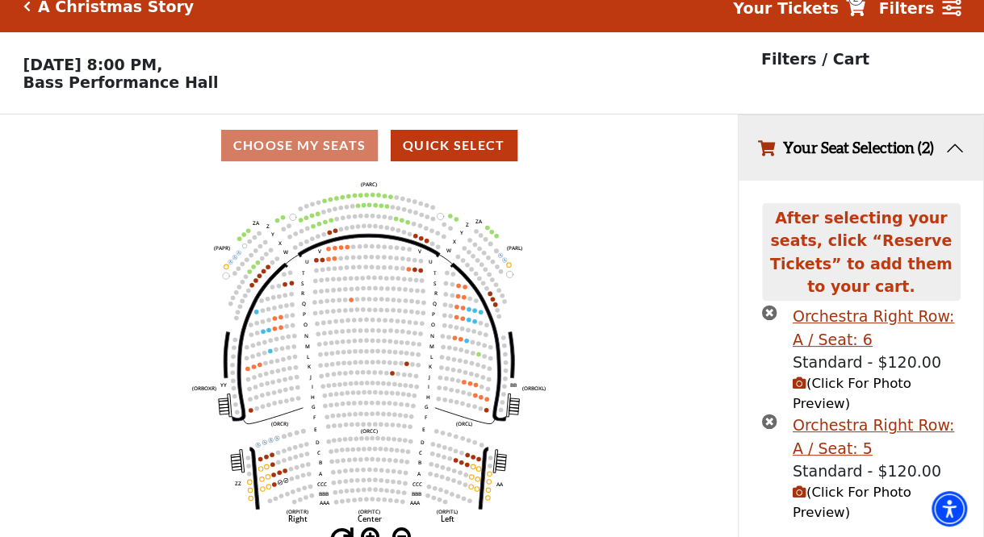
scroll to position [45, 0]
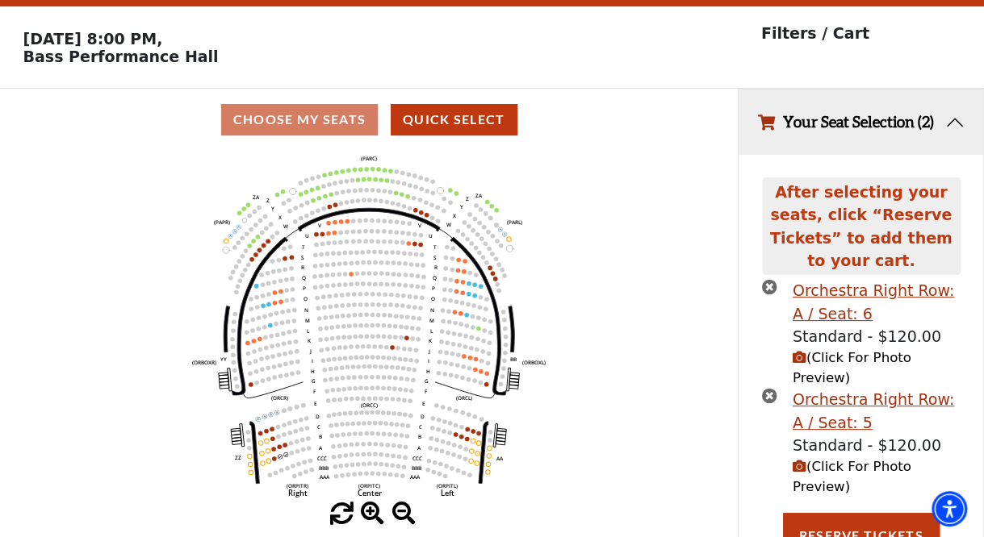
click at [841, 350] on span "(Click For Photo Preview)" at bounding box center [851, 368] width 119 height 36
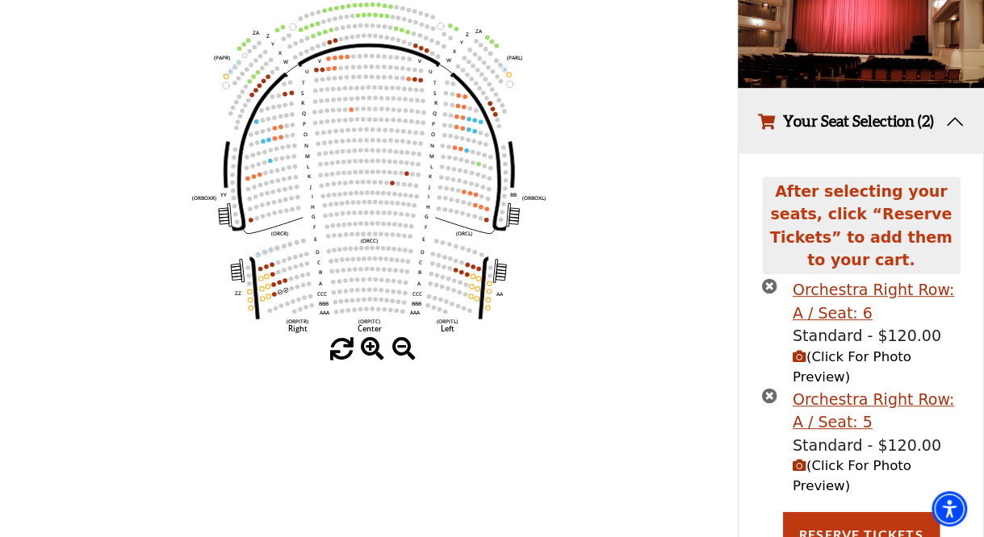
scroll to position [0, 0]
